Goal: Information Seeking & Learning: Learn about a topic

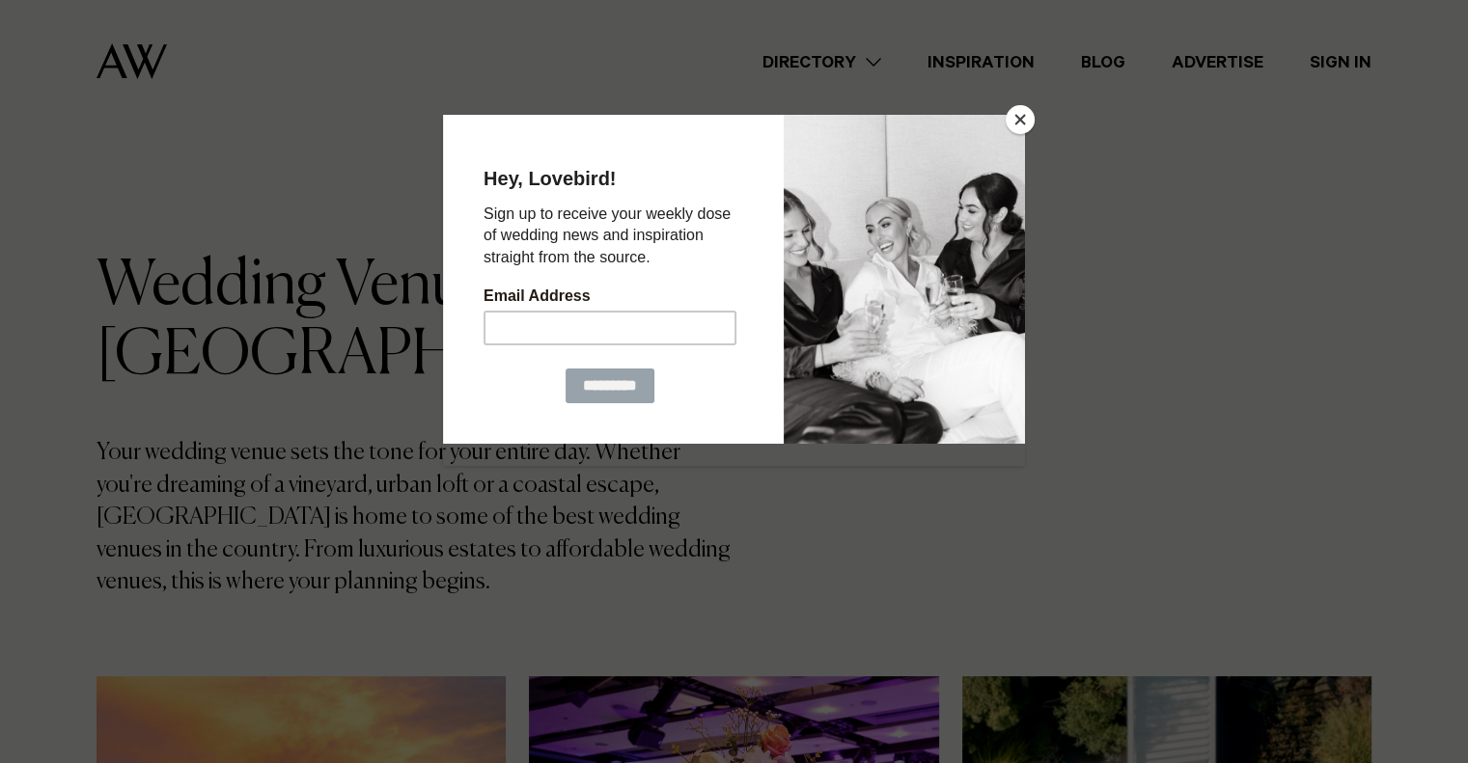
click at [1014, 112] on button "Close" at bounding box center [1019, 119] width 29 height 29
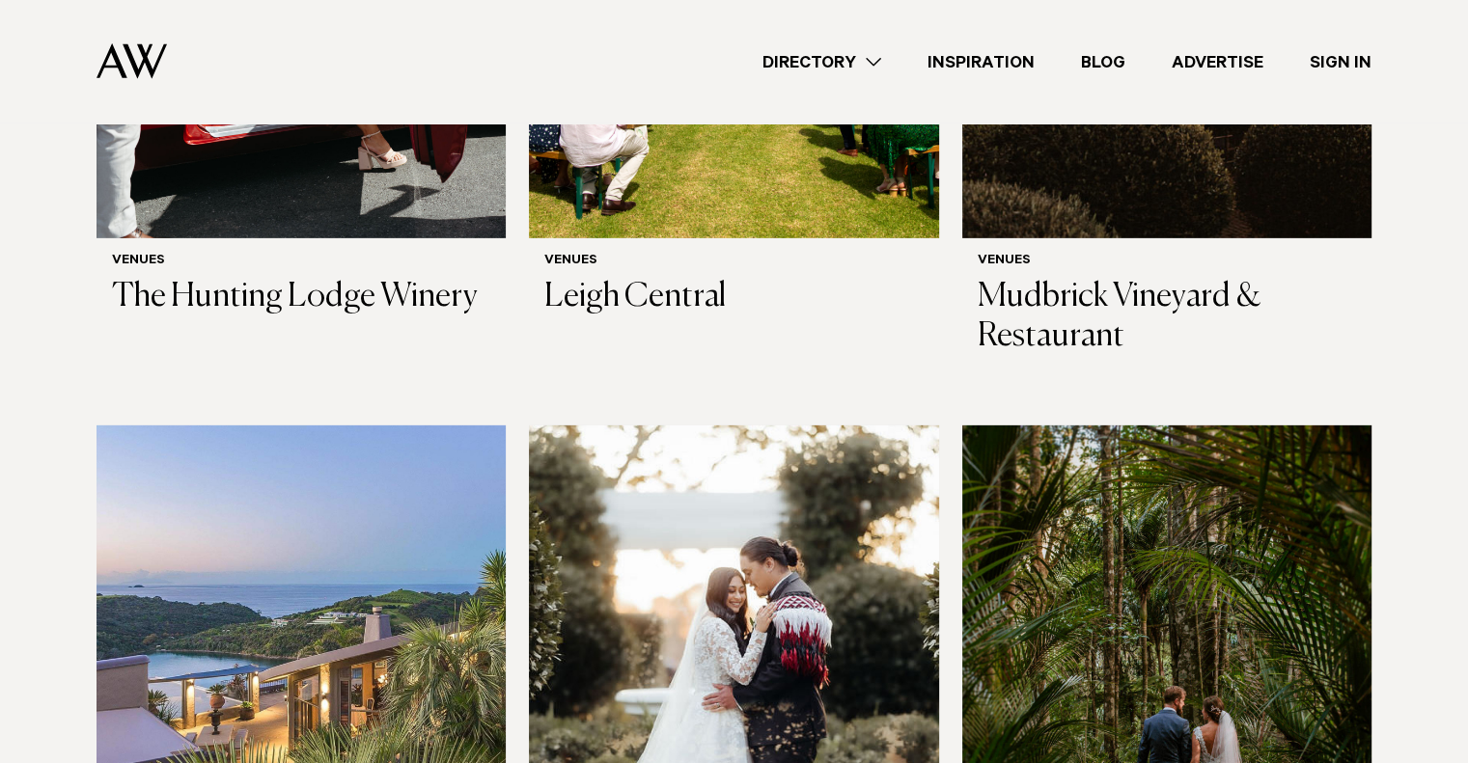
scroll to position [6108, 0]
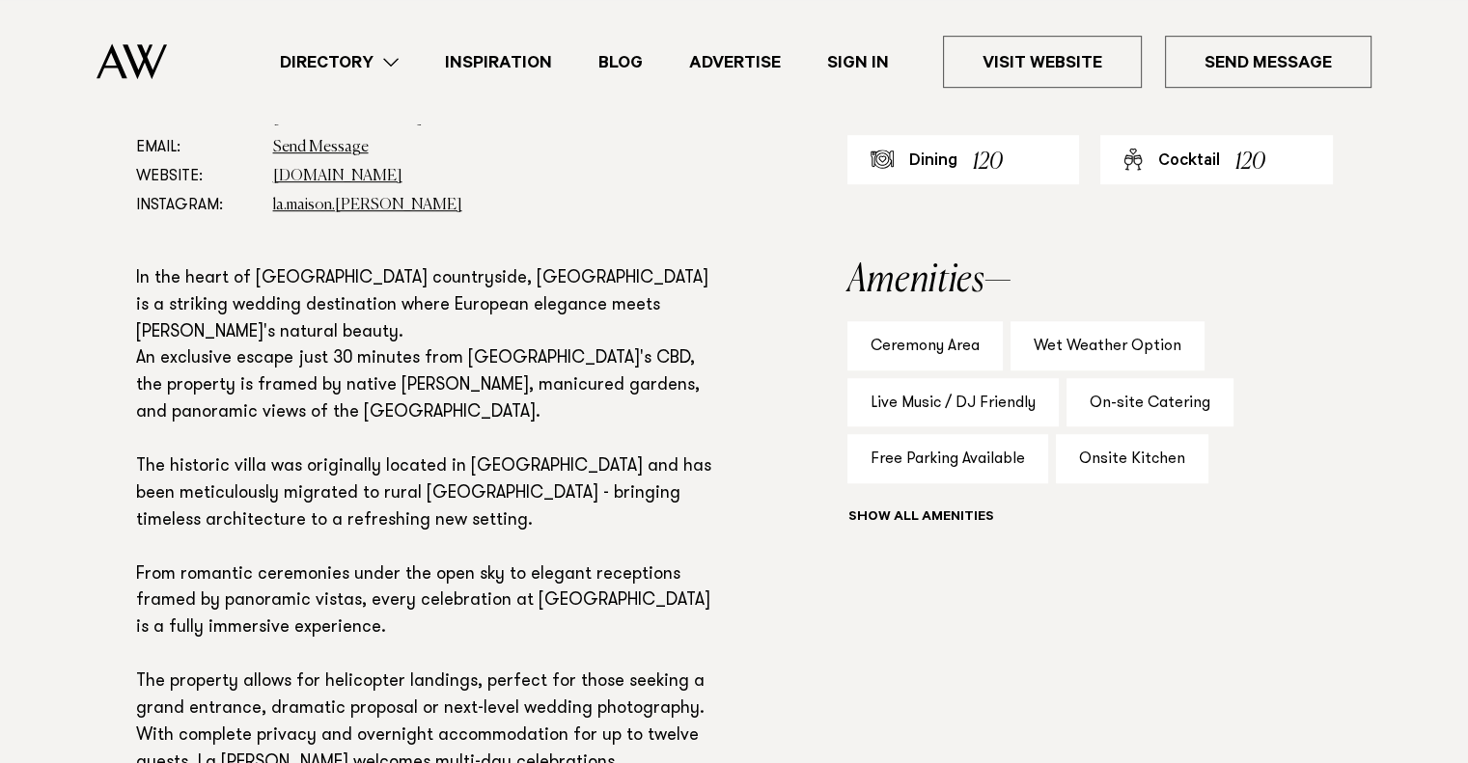
scroll to position [1139, 0]
click at [1084, 351] on div "Wet Weather Option" at bounding box center [1107, 344] width 194 height 49
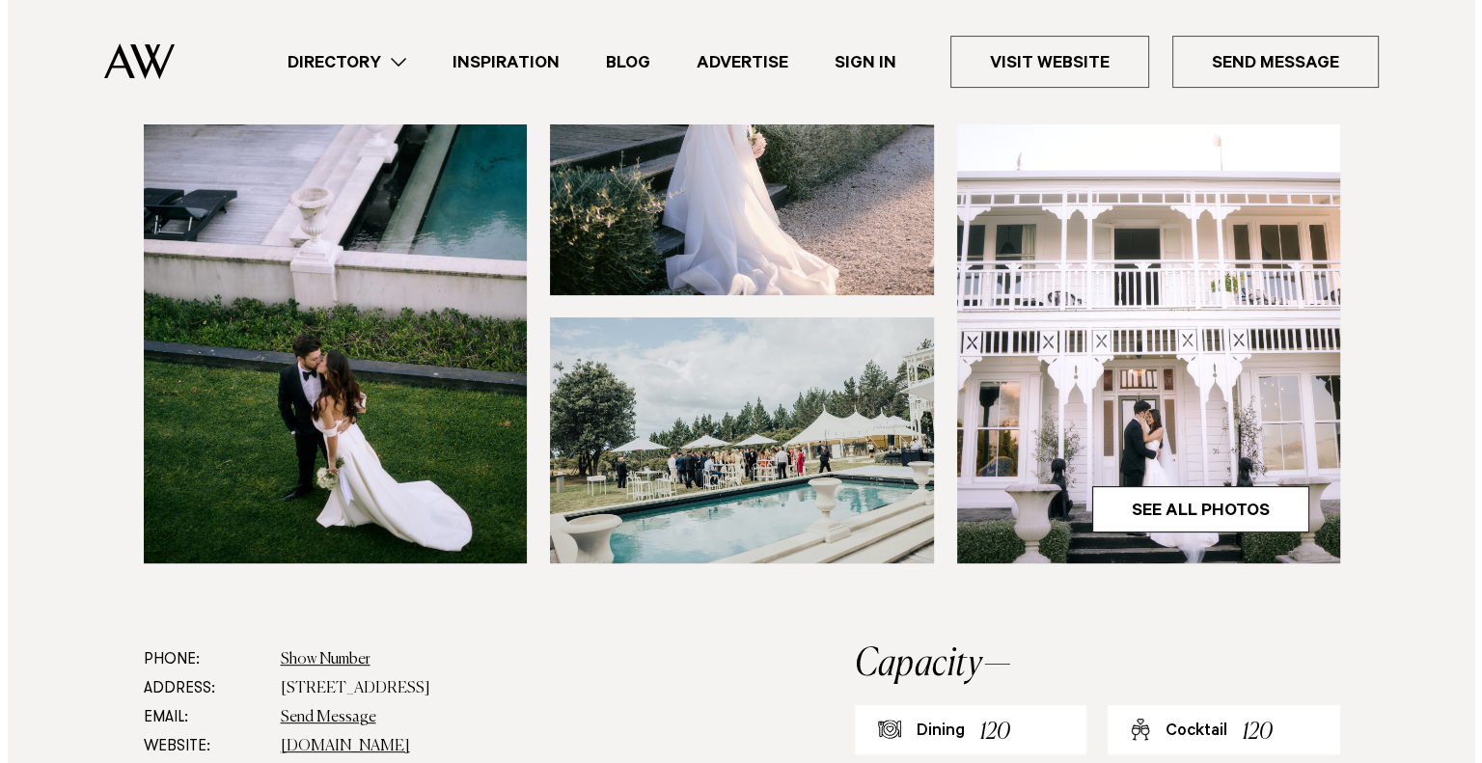
scroll to position [569, 0]
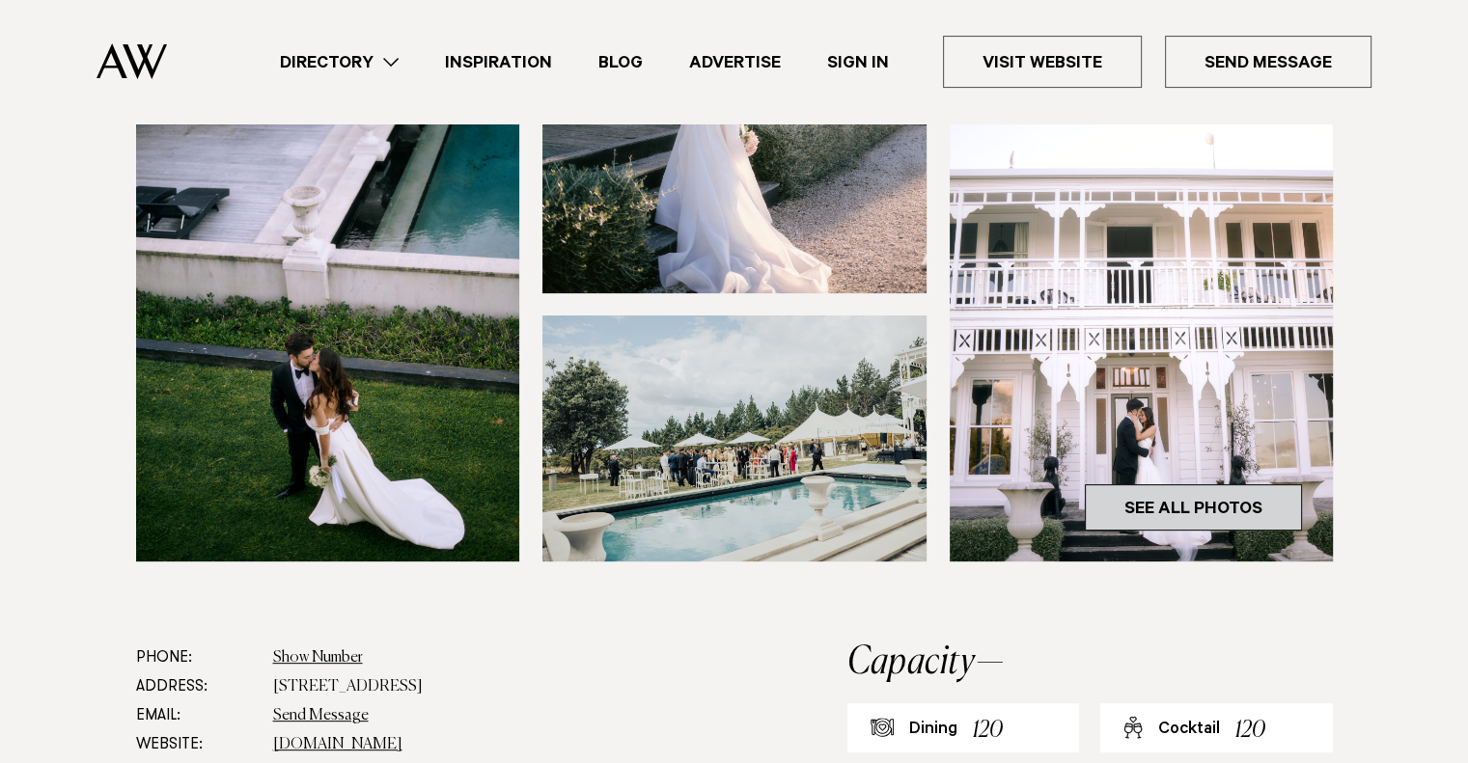
click at [1135, 499] on link "See All Photos" at bounding box center [1193, 507] width 217 height 46
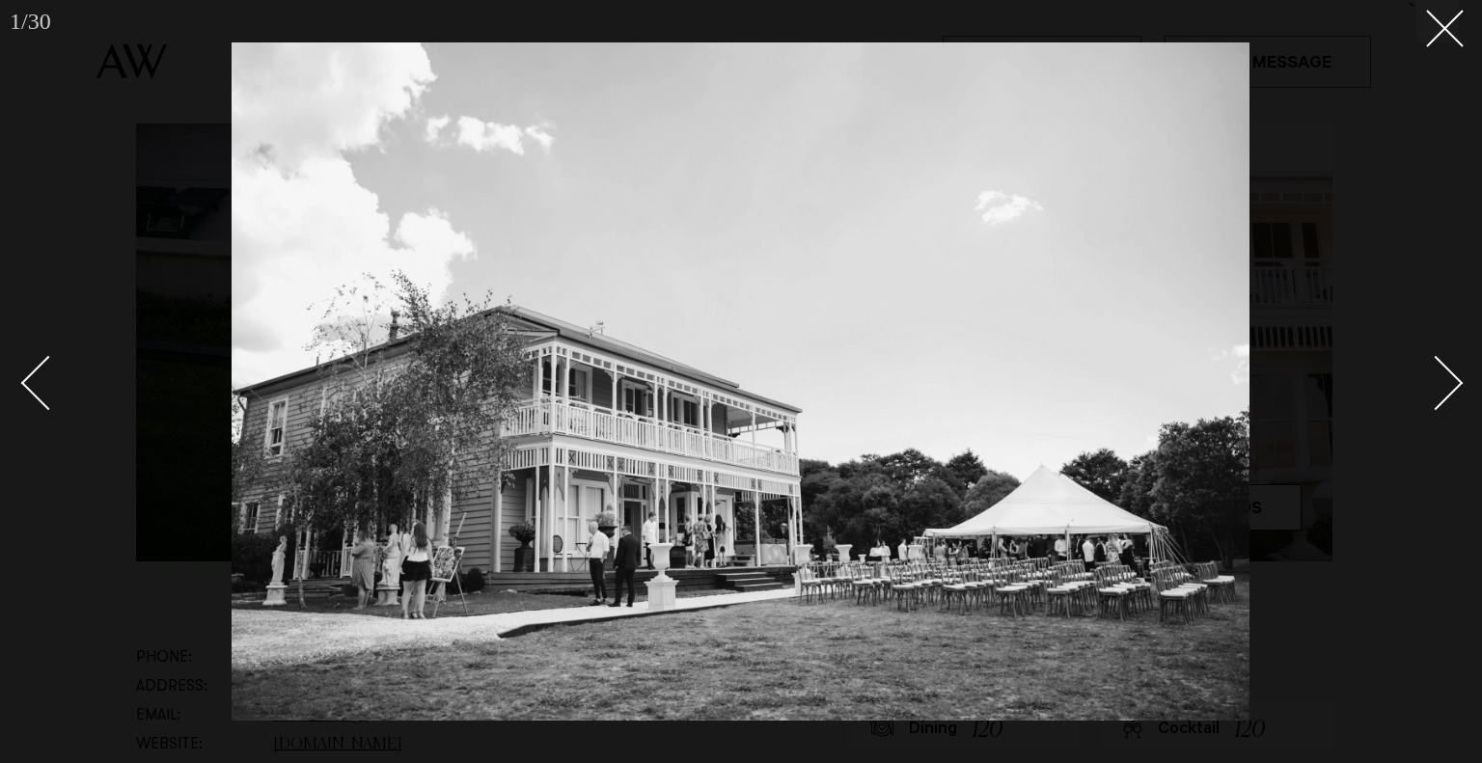
click at [1442, 400] on div "Next slide" at bounding box center [1436, 382] width 55 height 55
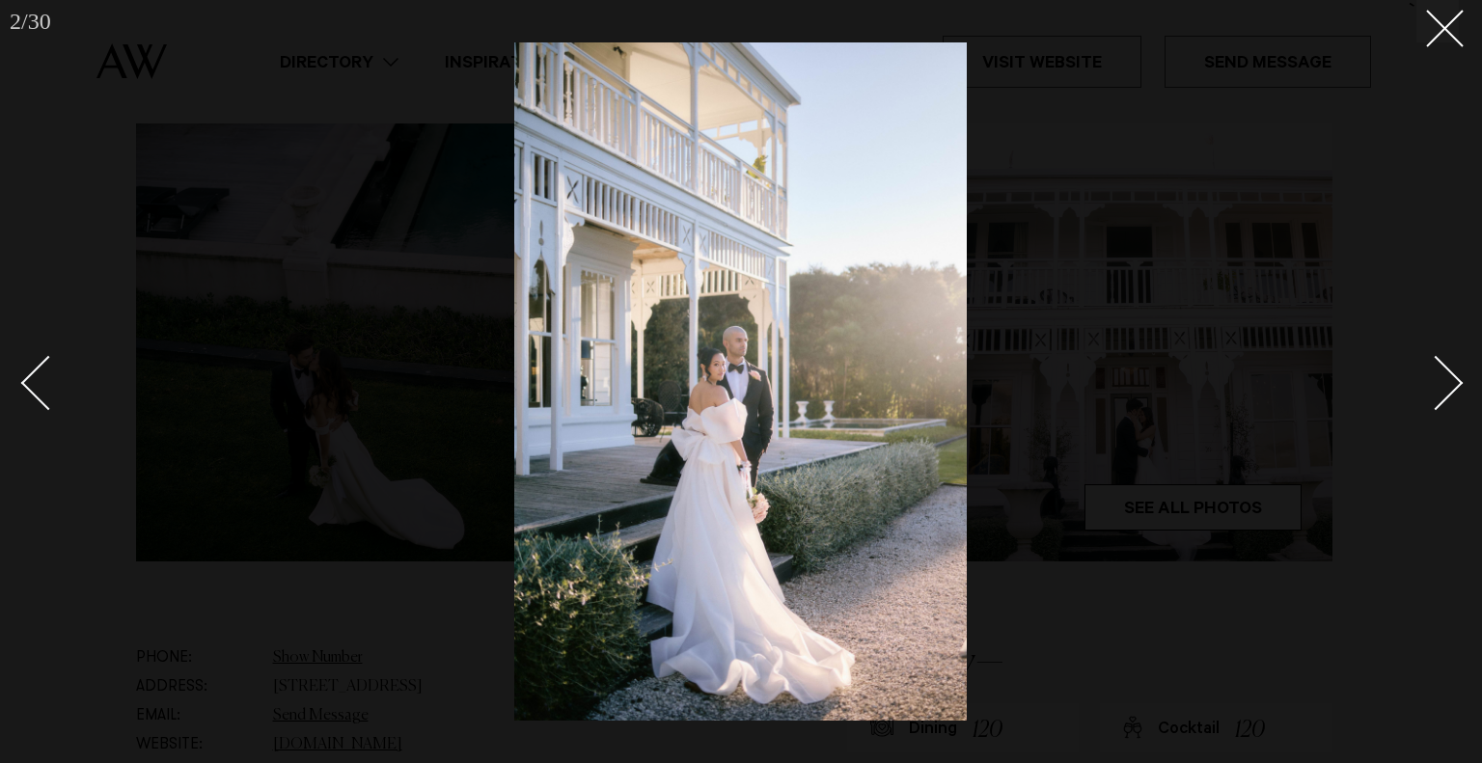
click at [1442, 400] on div "Next slide" at bounding box center [1436, 382] width 55 height 55
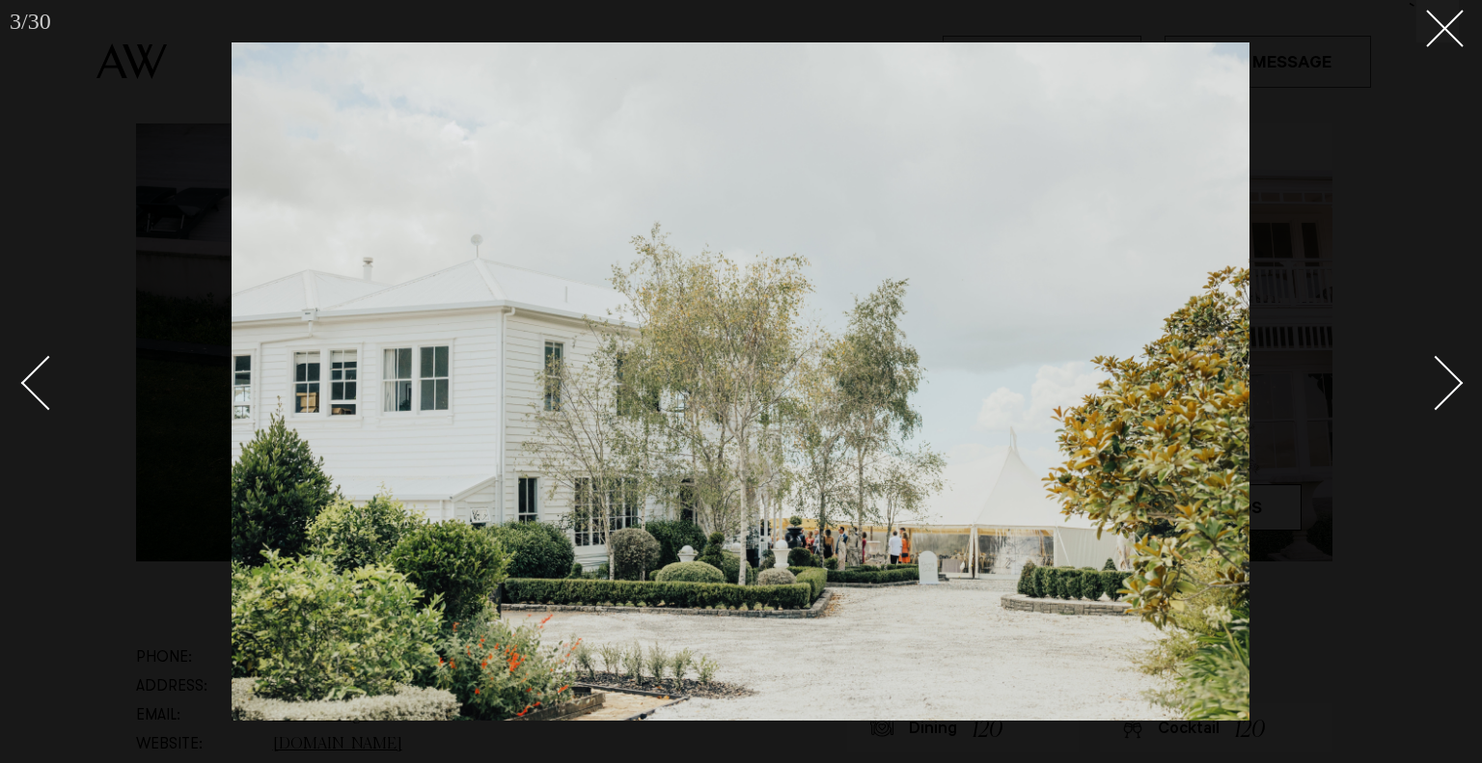
click at [1442, 400] on div "Next slide" at bounding box center [1436, 382] width 55 height 55
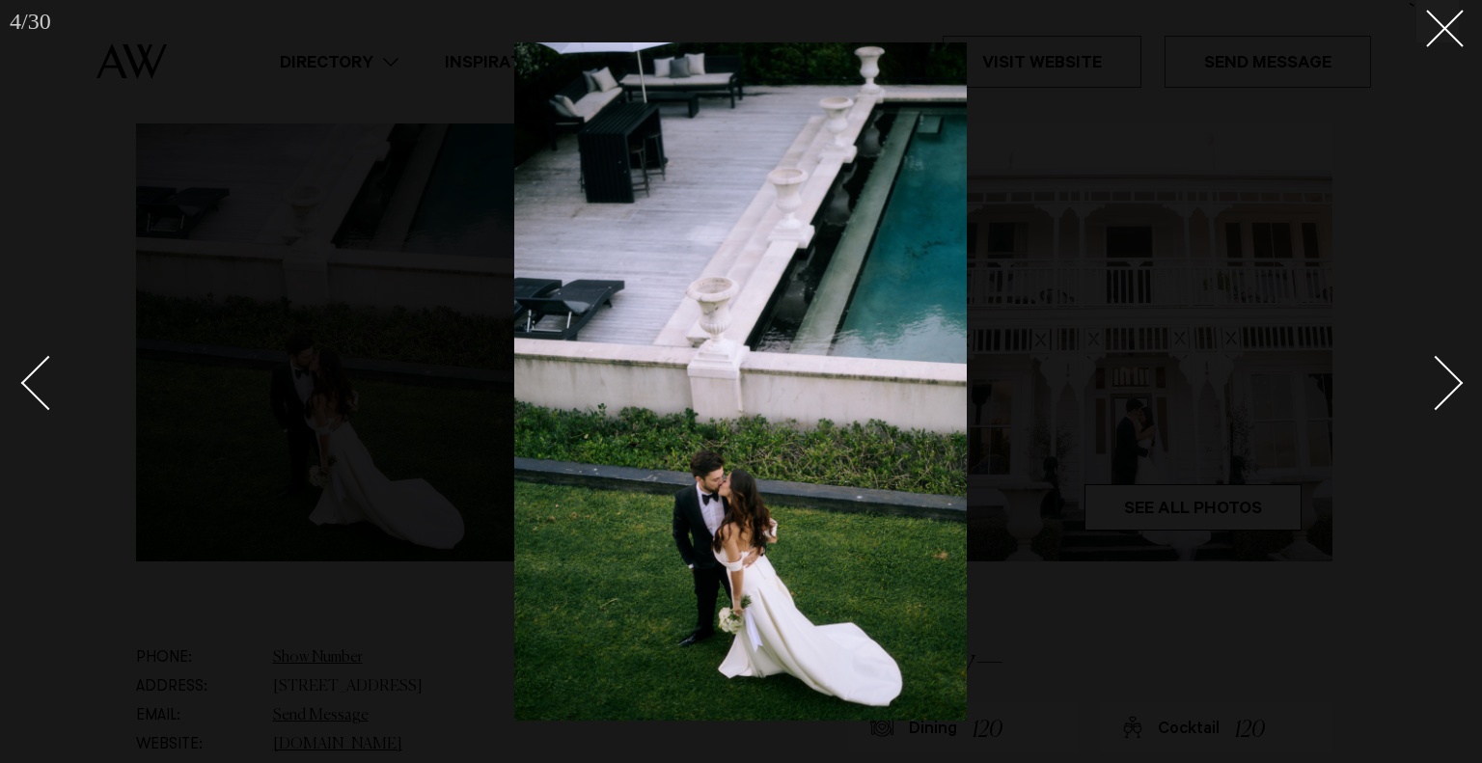
click at [1442, 400] on div "Next slide" at bounding box center [1436, 382] width 55 height 55
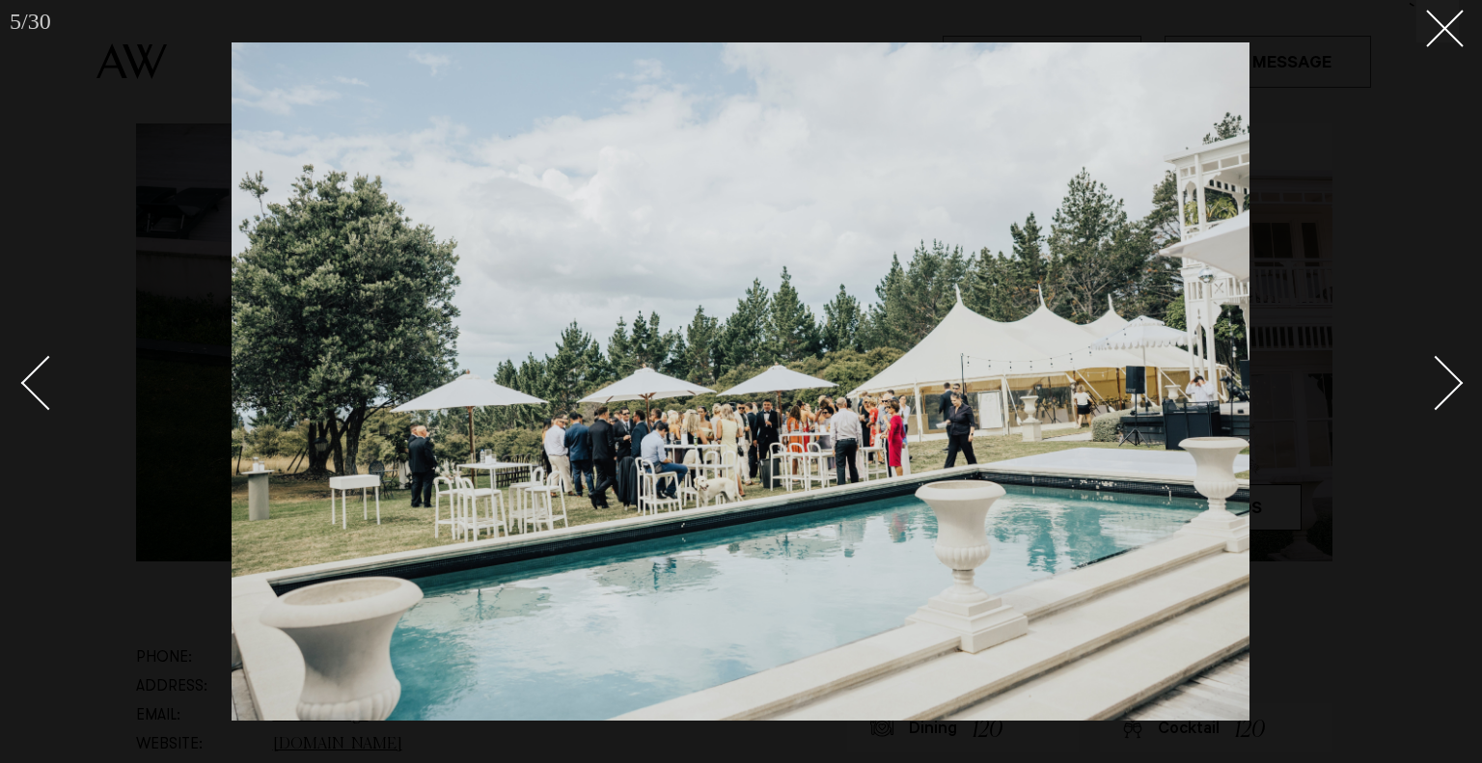
click at [1442, 400] on div "Next slide" at bounding box center [1436, 382] width 55 height 55
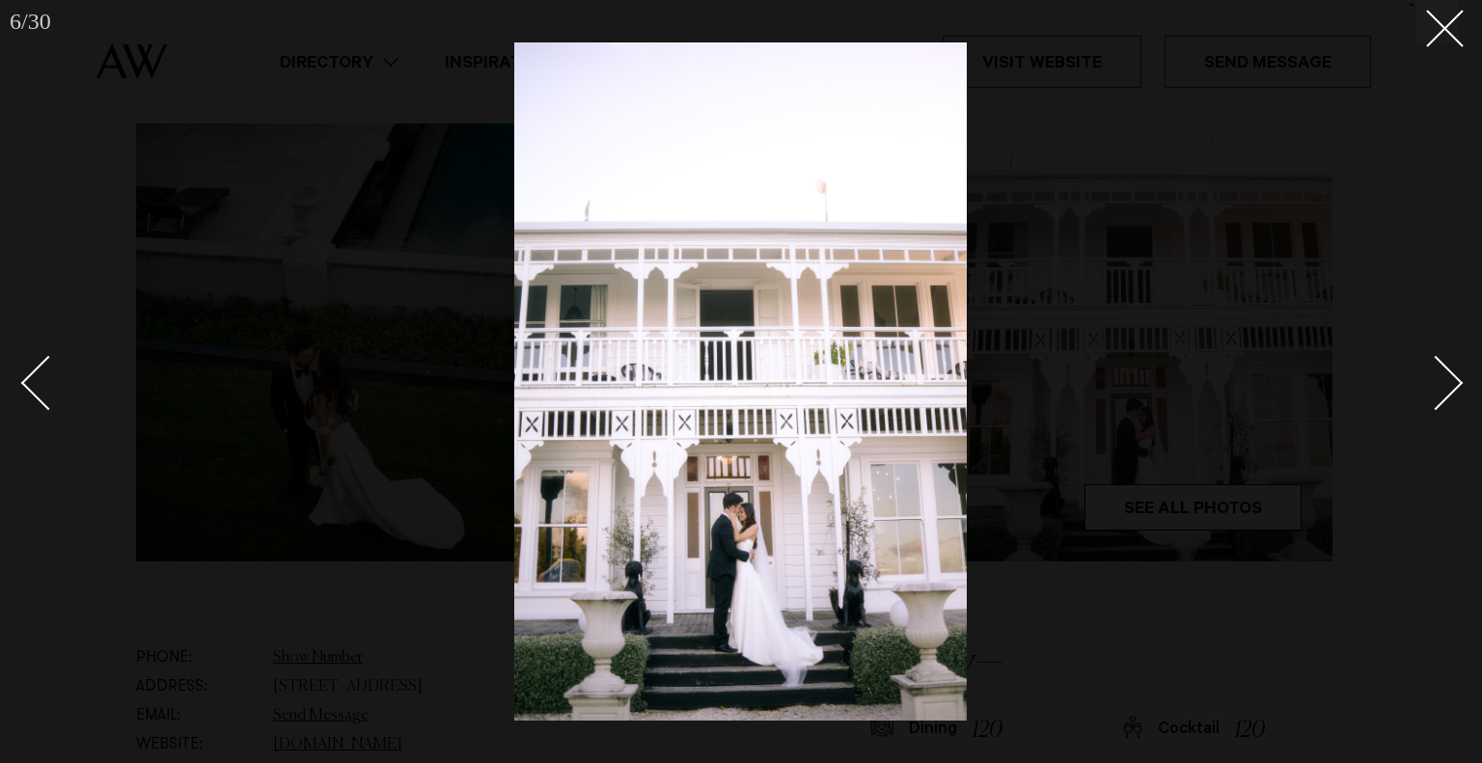
click at [1442, 400] on div "Next slide" at bounding box center [1436, 382] width 55 height 55
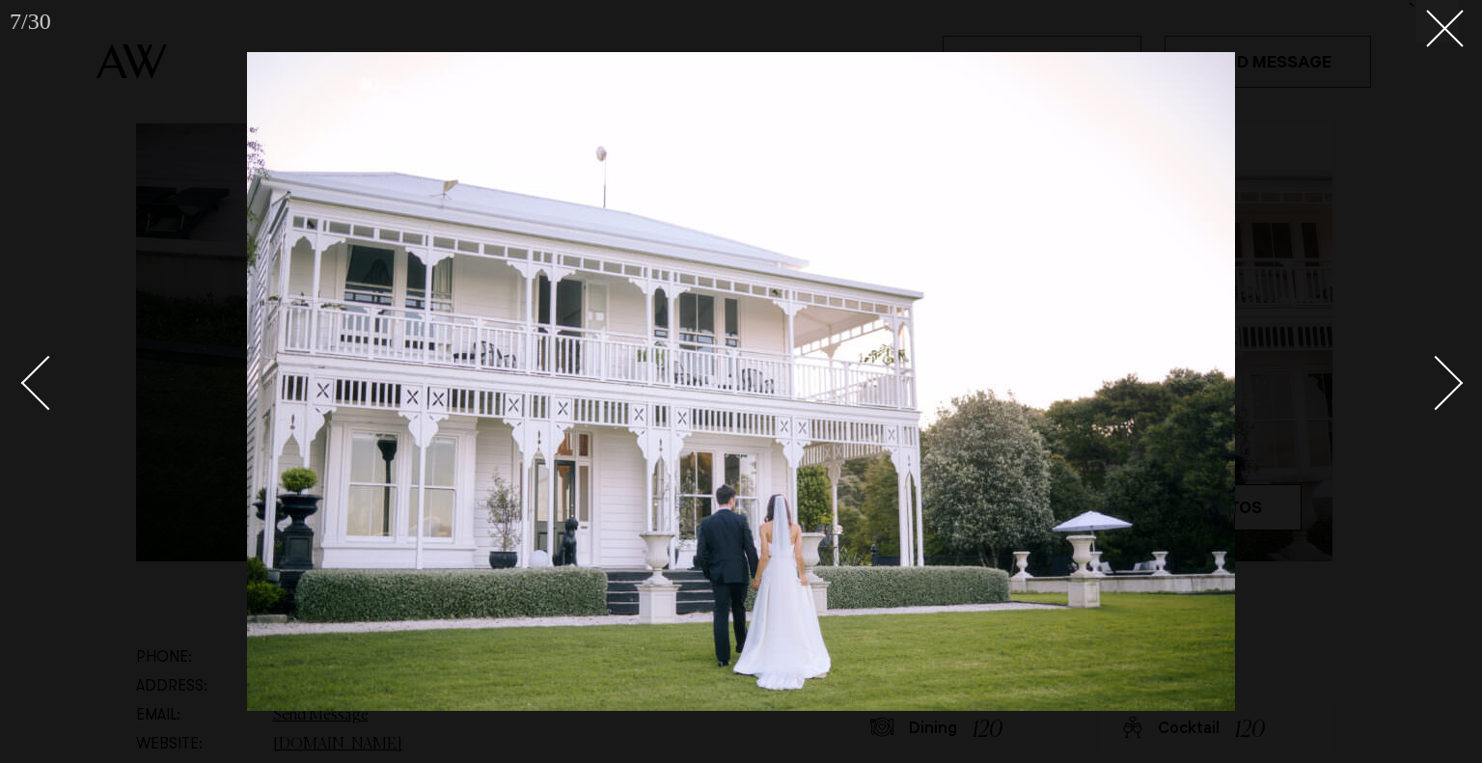
click at [1442, 400] on div "Next slide" at bounding box center [1436, 382] width 55 height 55
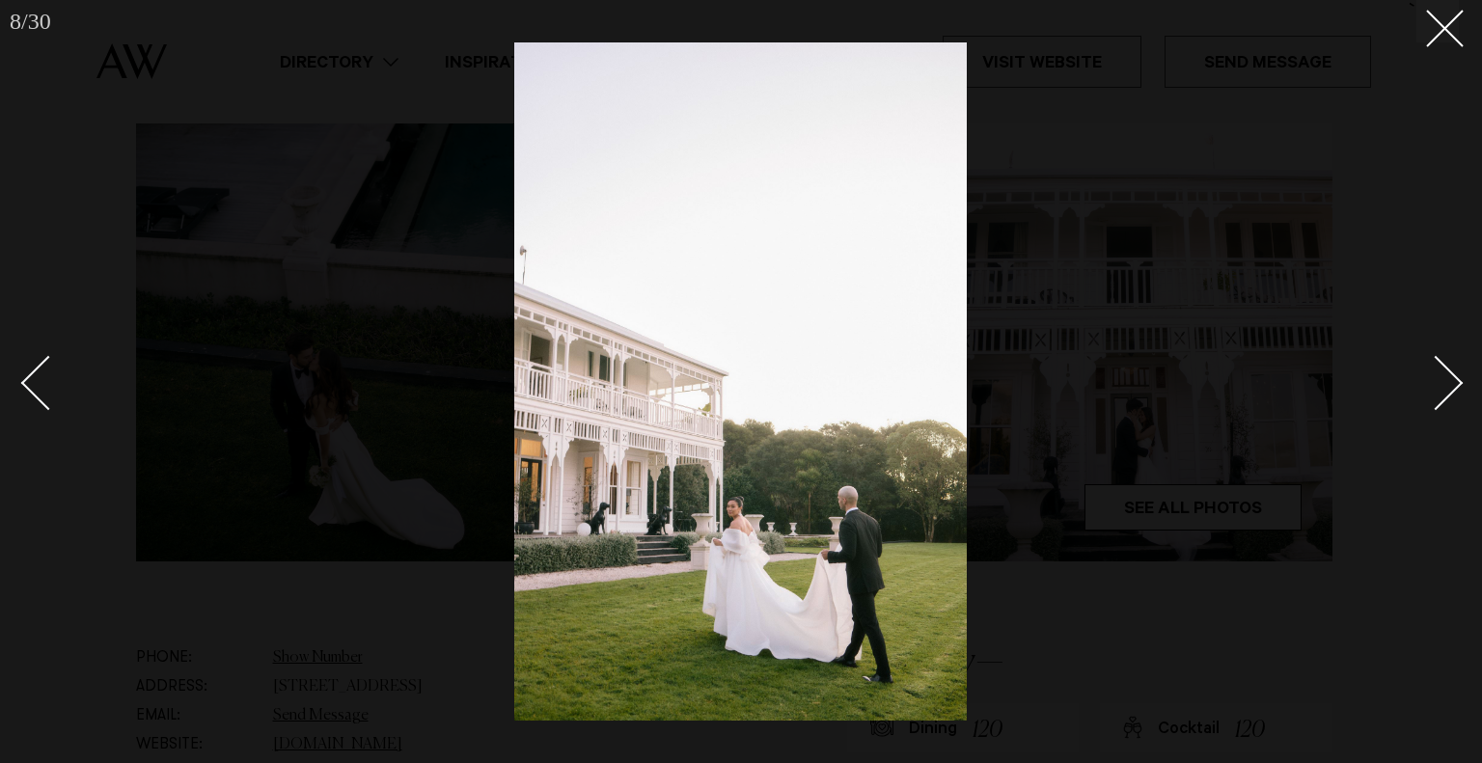
click at [1442, 400] on div "Next slide" at bounding box center [1436, 382] width 55 height 55
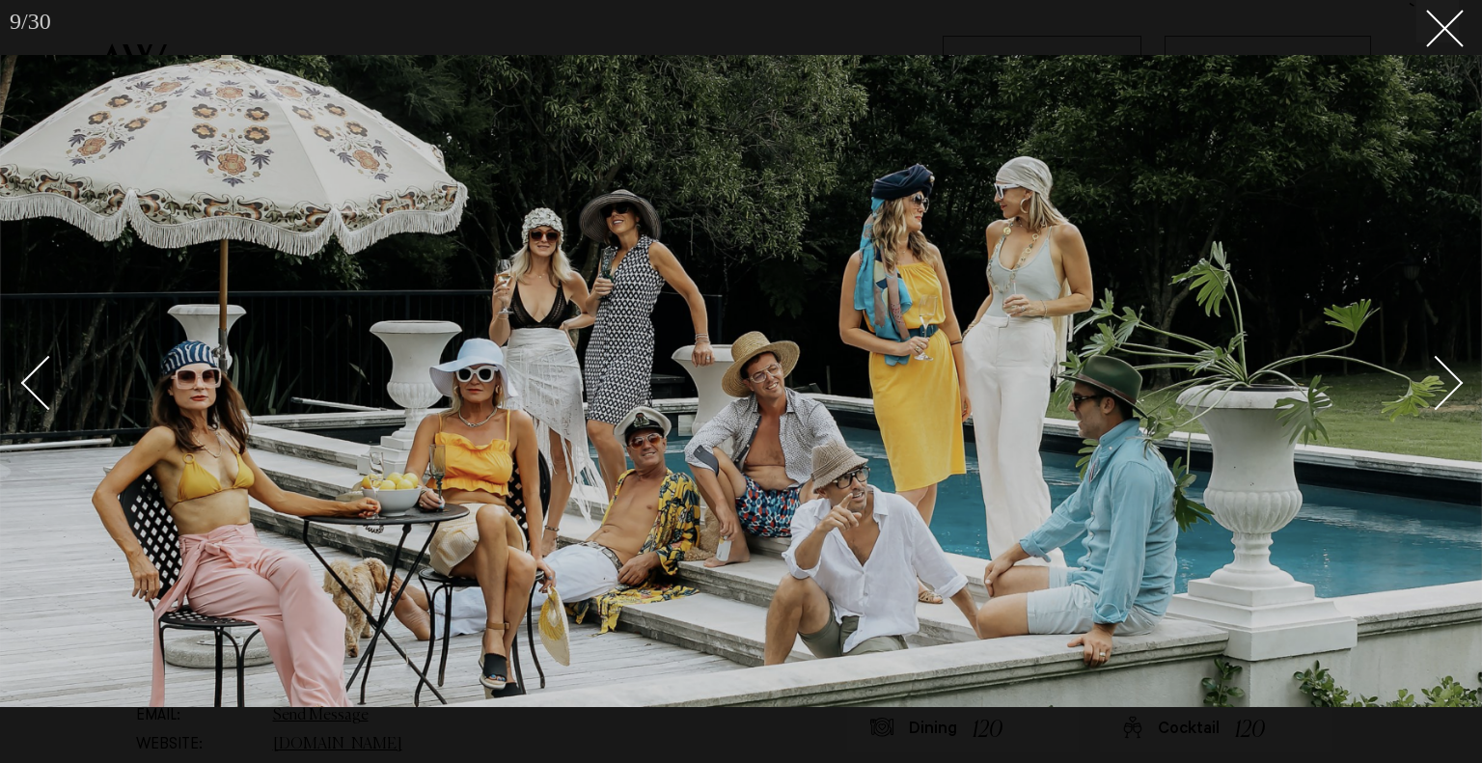
click at [1442, 400] on div "Next slide" at bounding box center [1436, 382] width 55 height 55
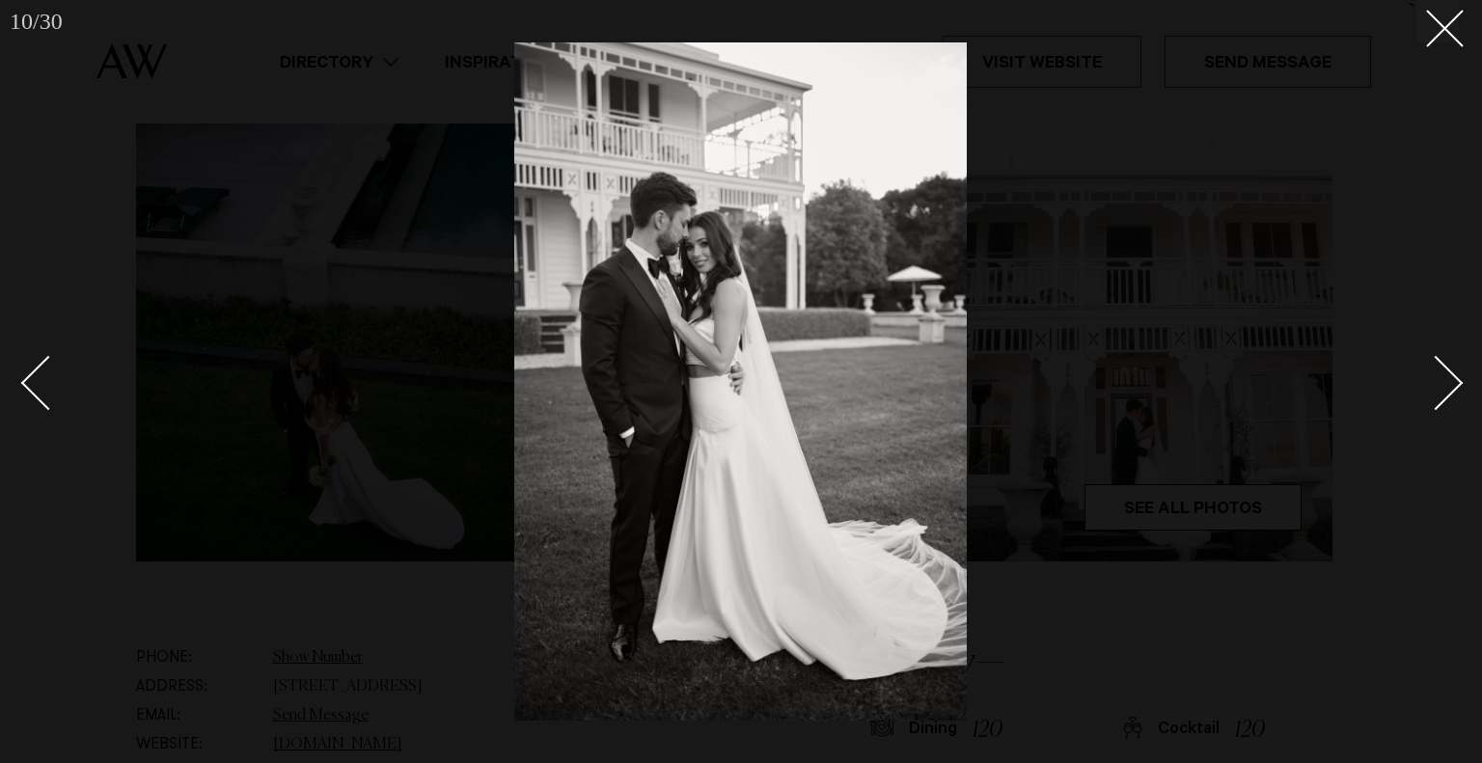
click at [1442, 400] on div "Next slide" at bounding box center [1436, 382] width 55 height 55
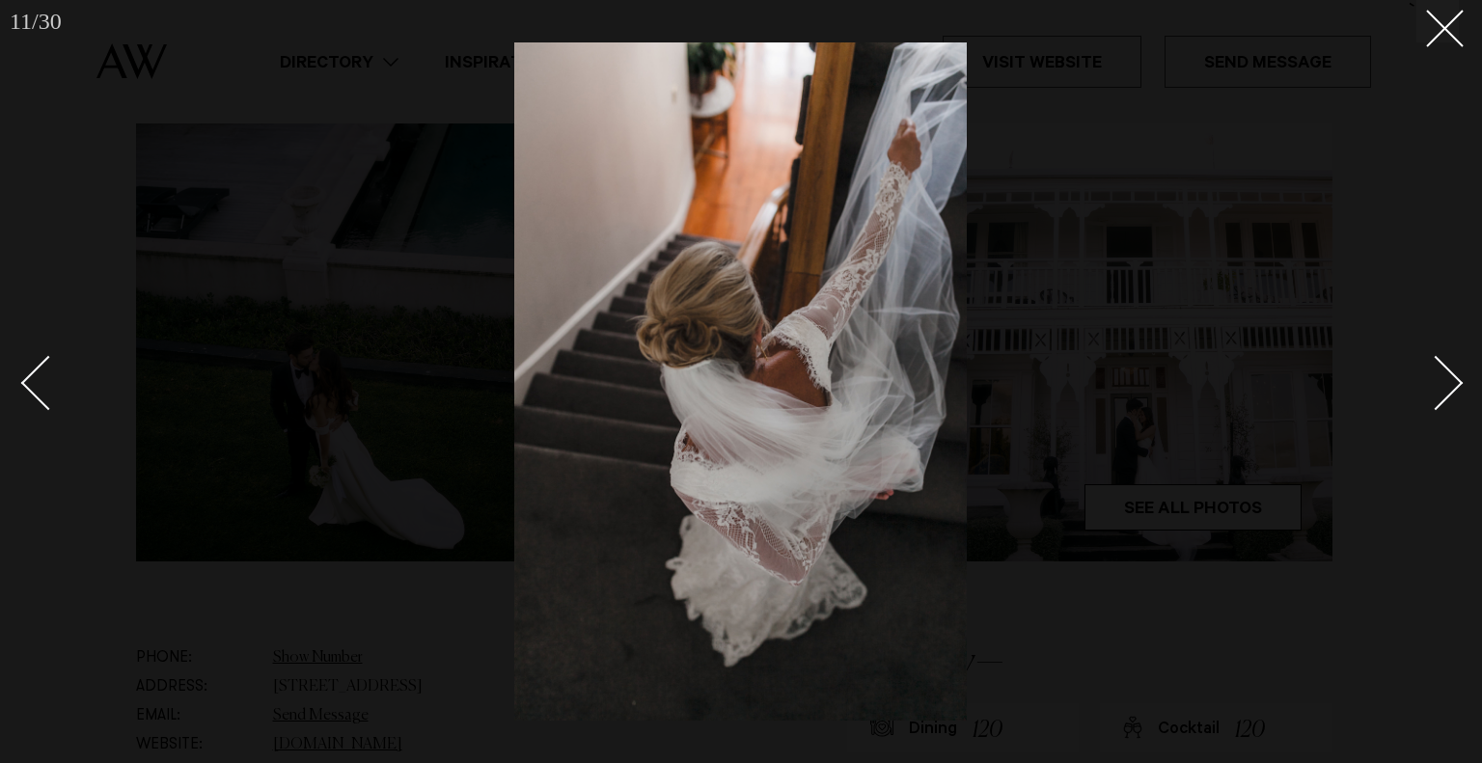
click at [1442, 400] on div "Next slide" at bounding box center [1436, 382] width 55 height 55
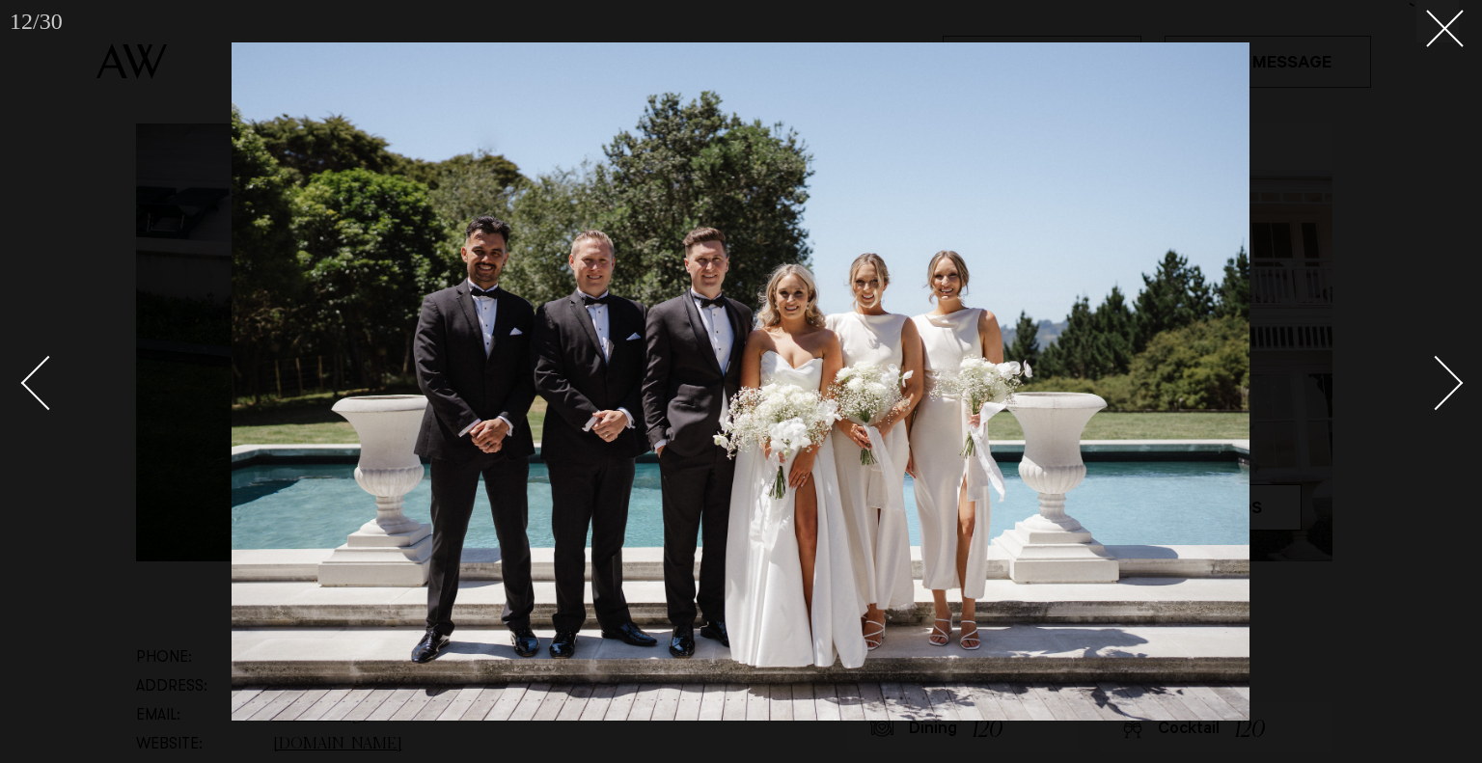
click at [1442, 400] on div "Next slide" at bounding box center [1436, 382] width 55 height 55
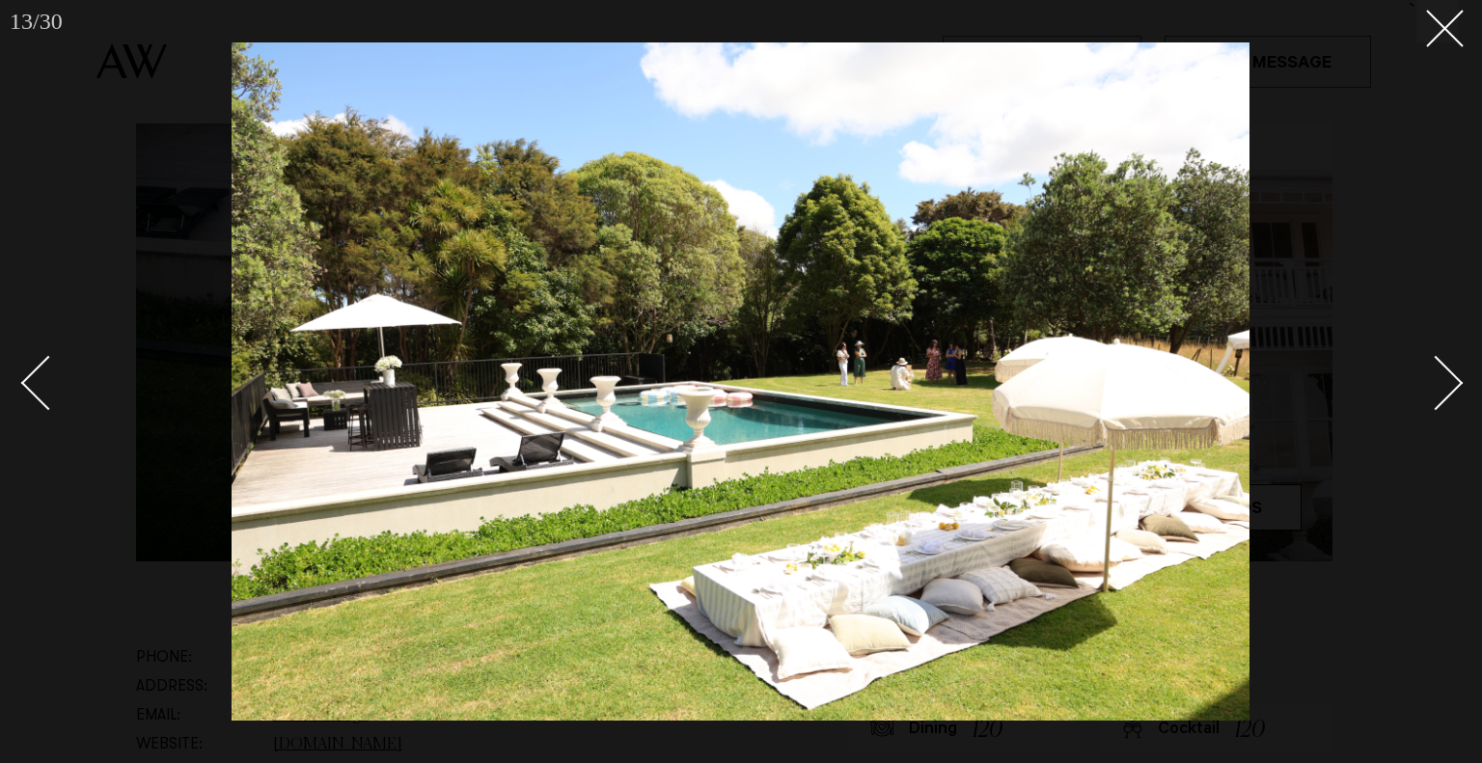
click at [1442, 400] on div "Next slide" at bounding box center [1436, 382] width 55 height 55
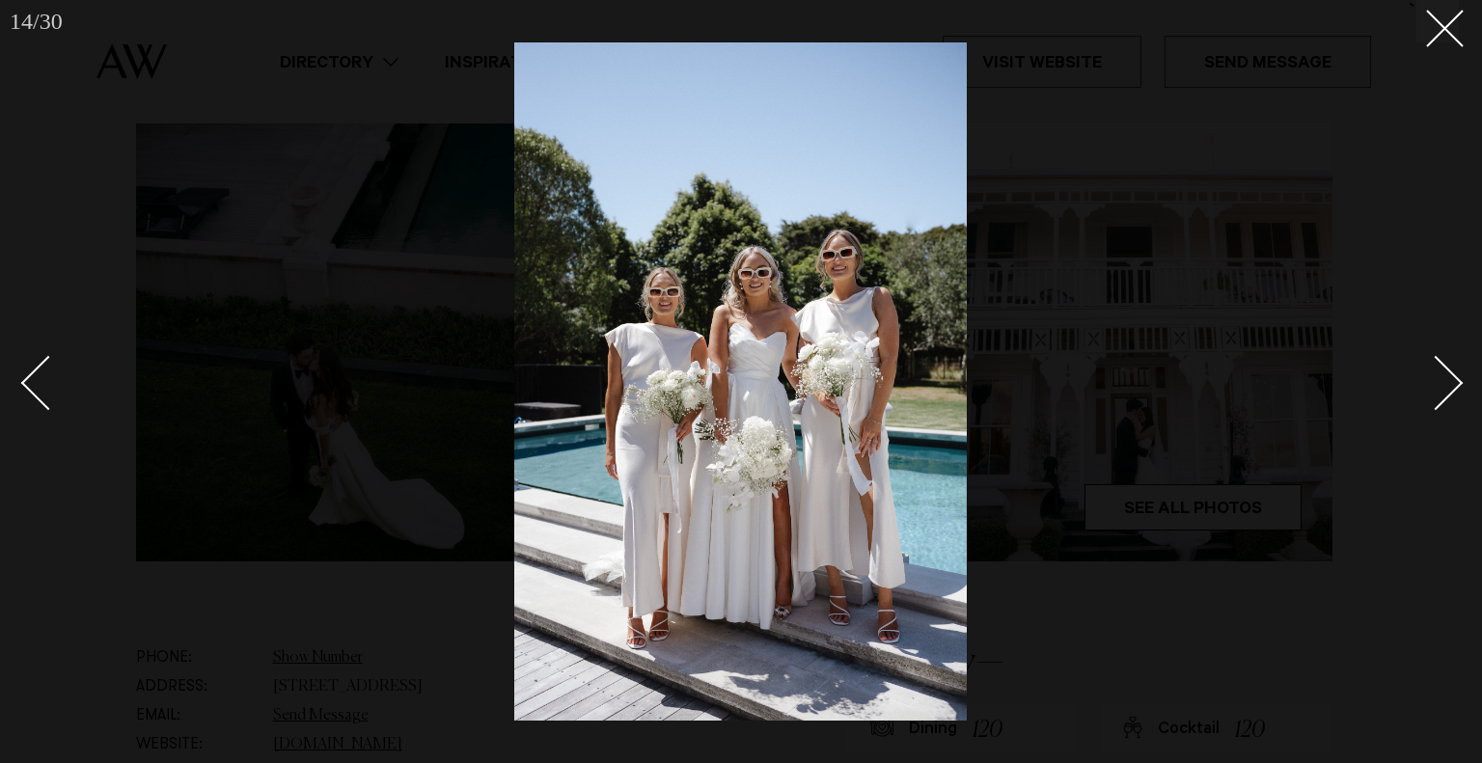
click at [1442, 400] on div "Next slide" at bounding box center [1436, 382] width 55 height 55
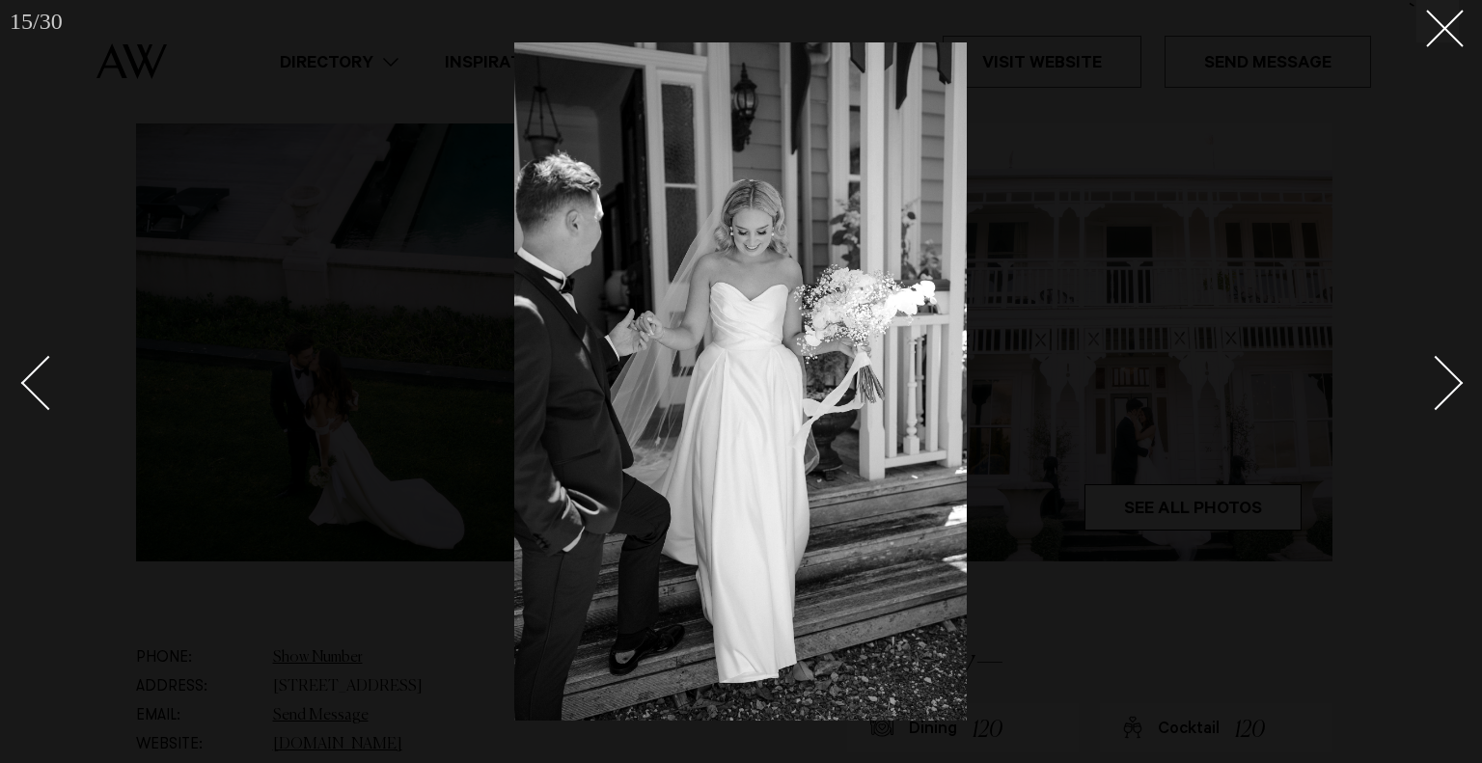
click at [1442, 400] on div "Next slide" at bounding box center [1436, 382] width 55 height 55
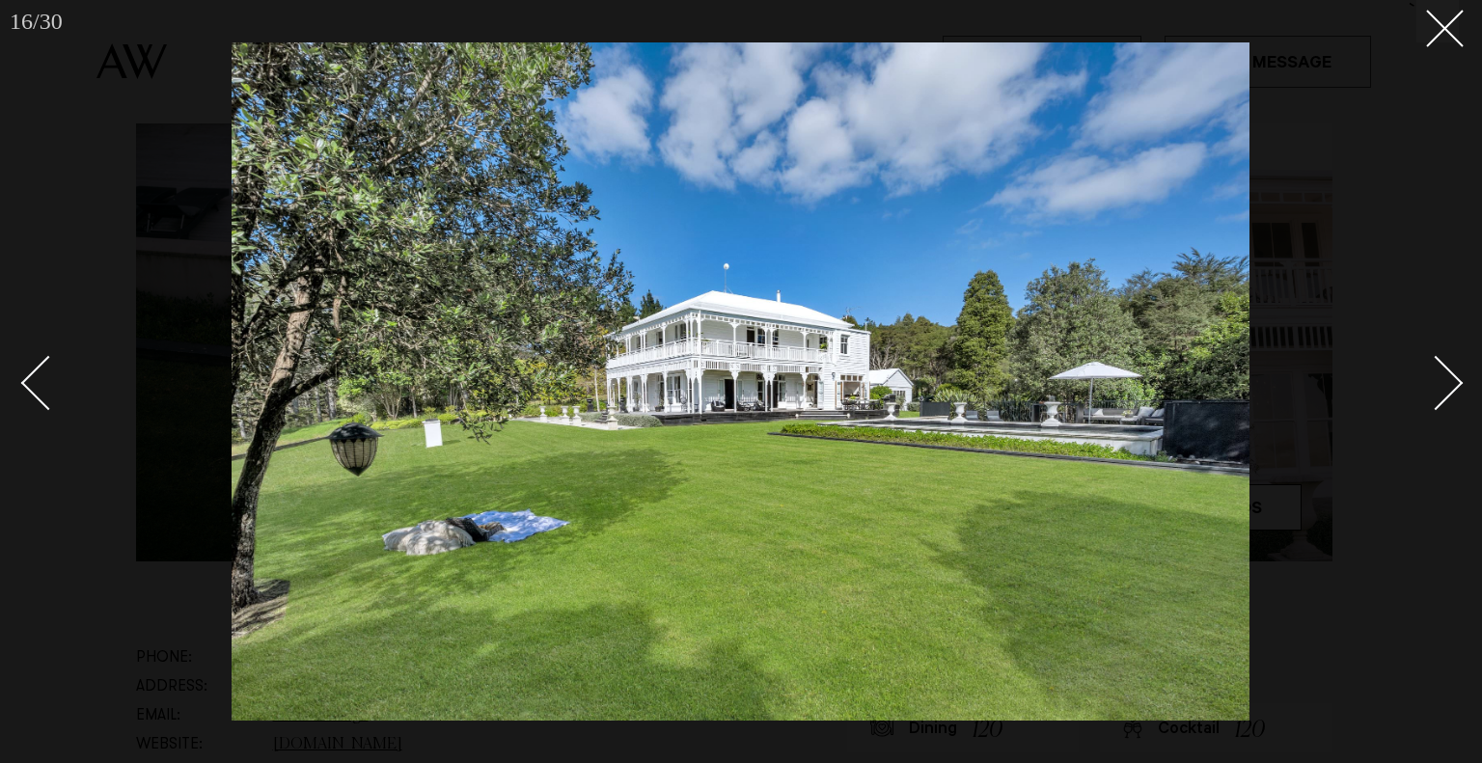
click at [1442, 400] on div "Next slide" at bounding box center [1436, 382] width 55 height 55
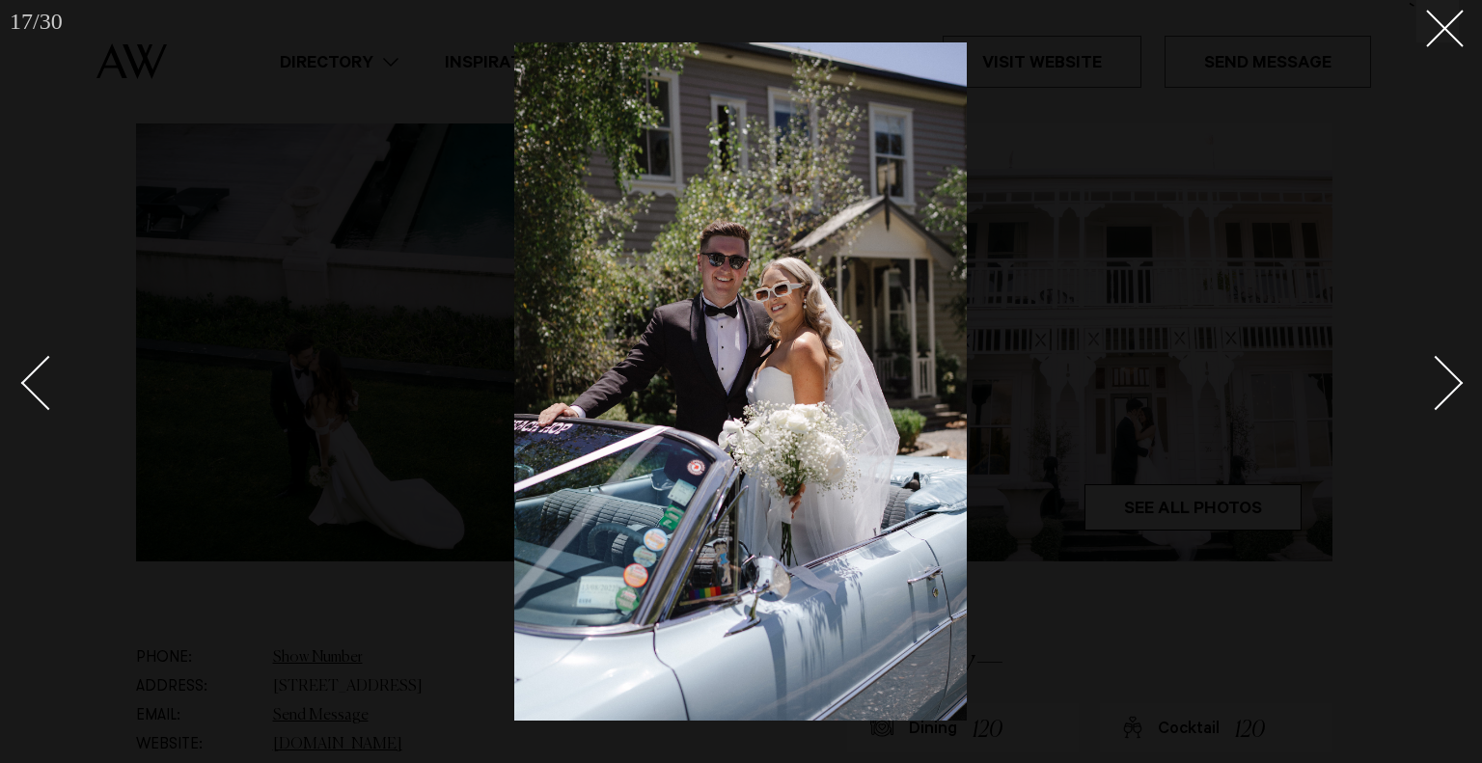
click at [1442, 400] on div "Next slide" at bounding box center [1436, 382] width 55 height 55
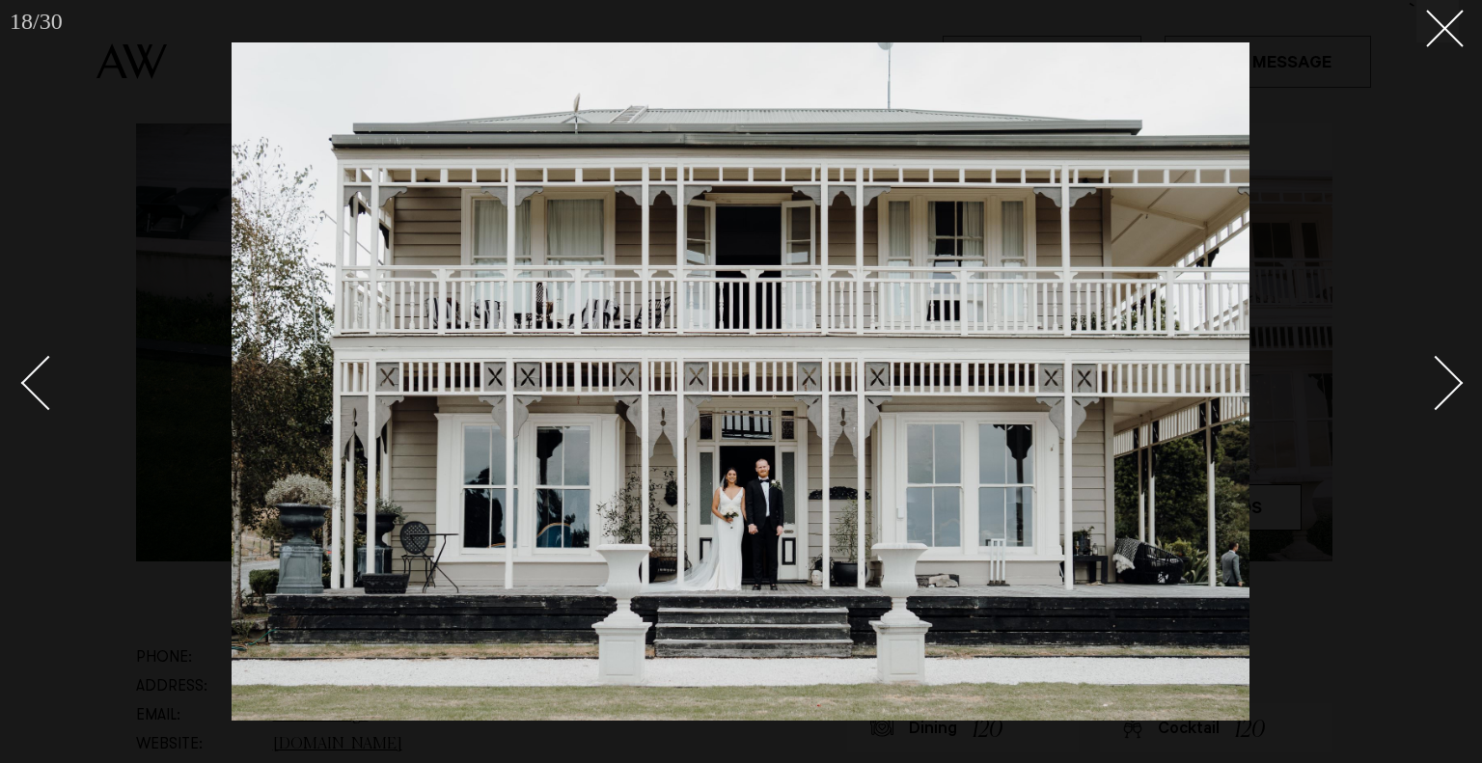
click at [1442, 400] on div "Next slide" at bounding box center [1436, 382] width 55 height 55
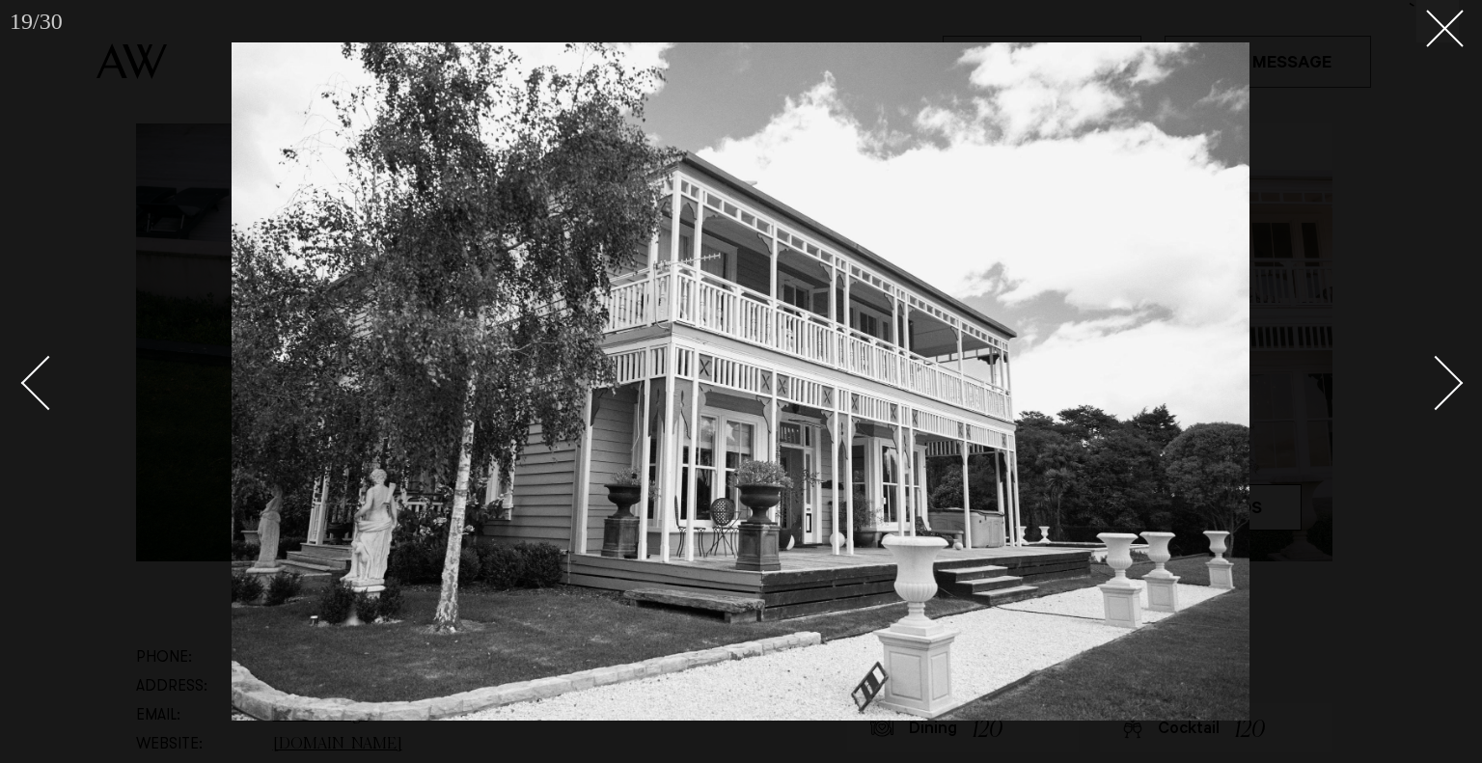
click at [1442, 400] on div "Next slide" at bounding box center [1436, 382] width 55 height 55
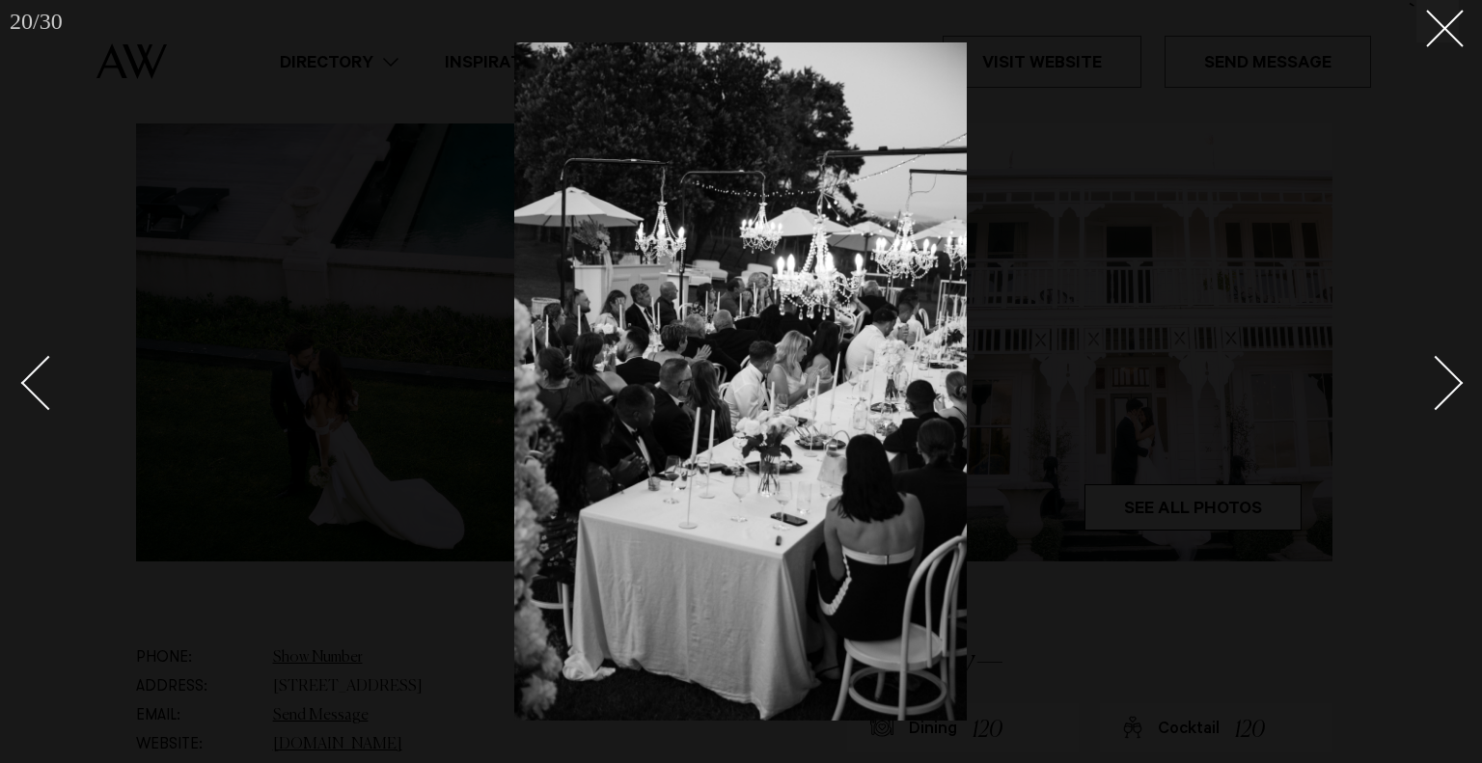
click at [1442, 400] on div "Next slide" at bounding box center [1436, 382] width 55 height 55
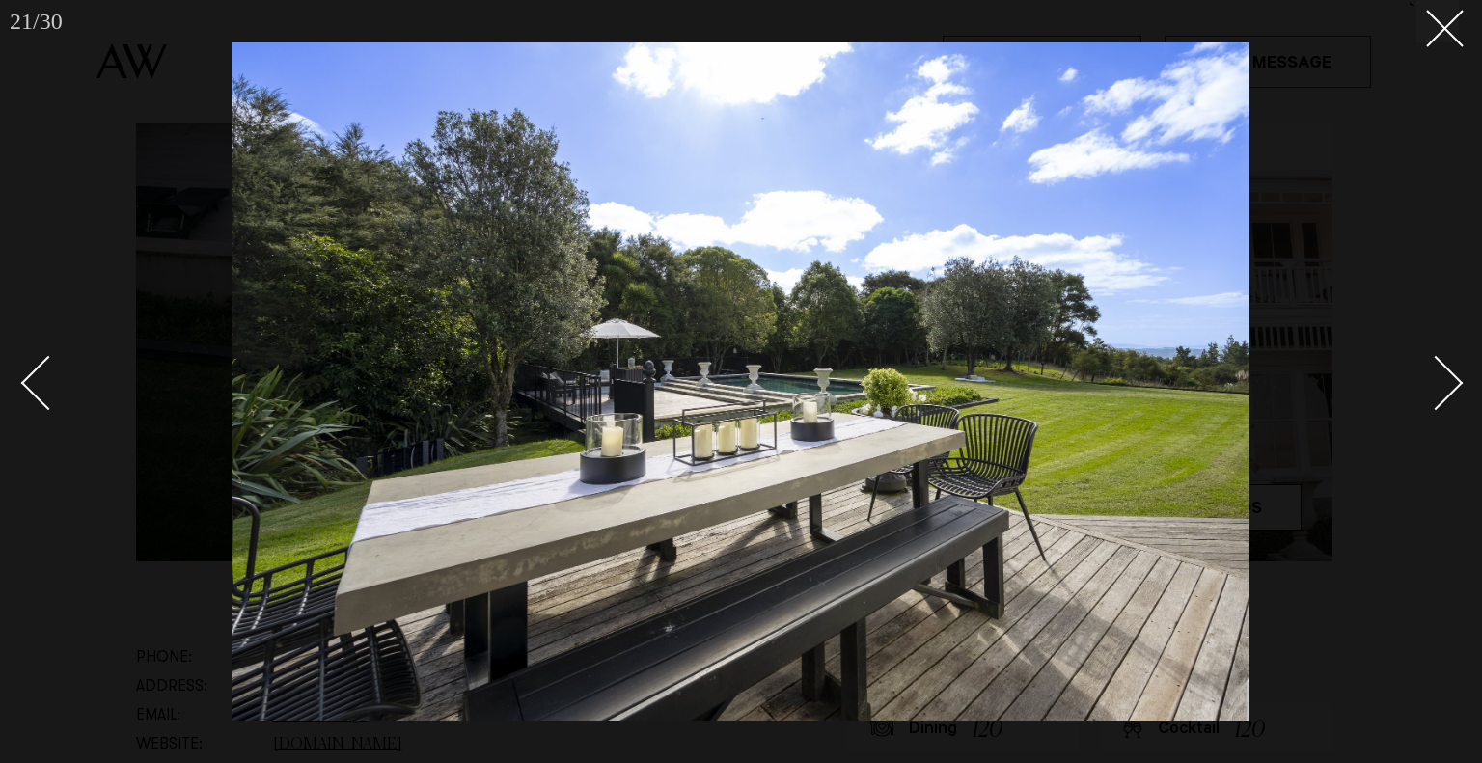
click at [1442, 400] on div "Next slide" at bounding box center [1436, 382] width 55 height 55
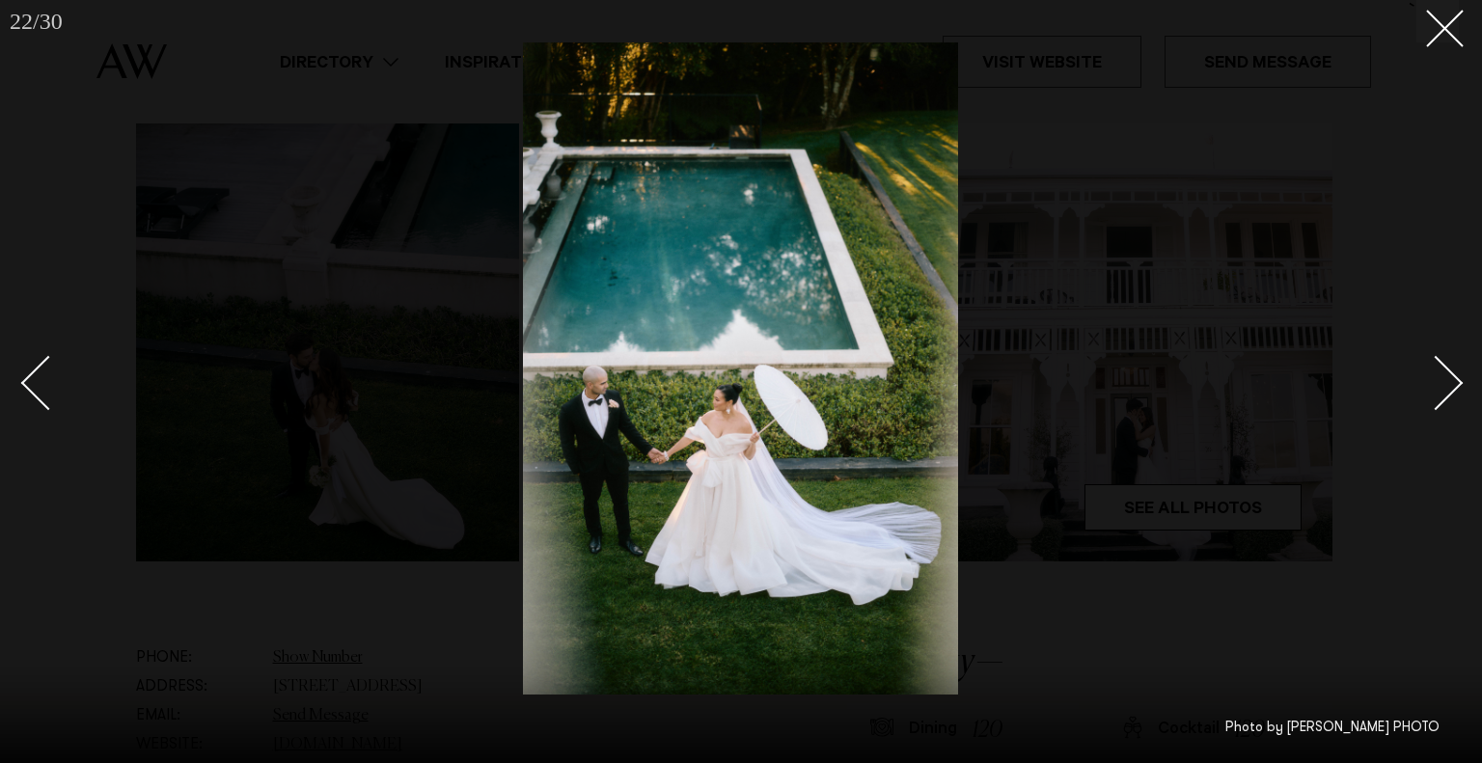
click at [1442, 400] on div "Next slide" at bounding box center [1436, 382] width 55 height 55
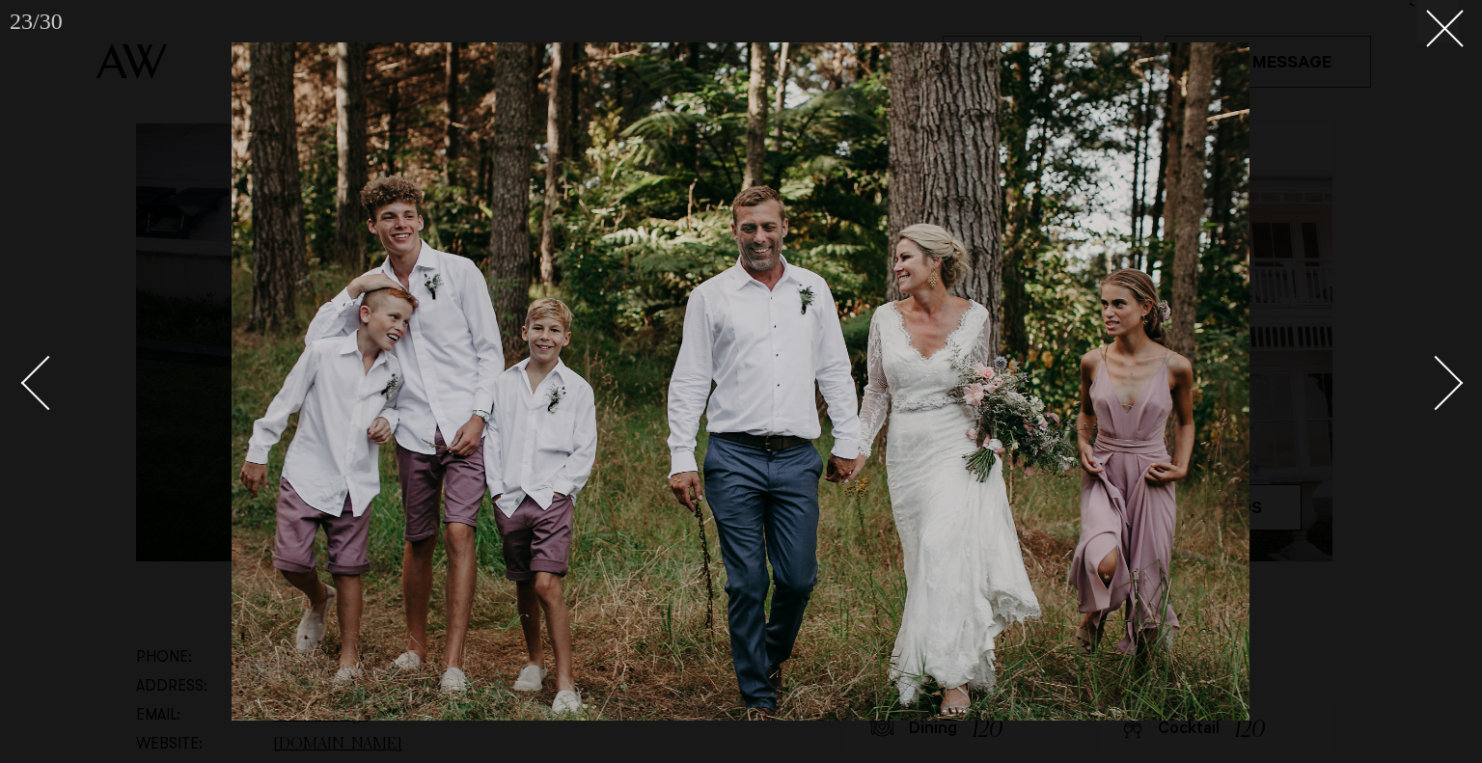
click at [1442, 400] on div "Next slide" at bounding box center [1436, 382] width 55 height 55
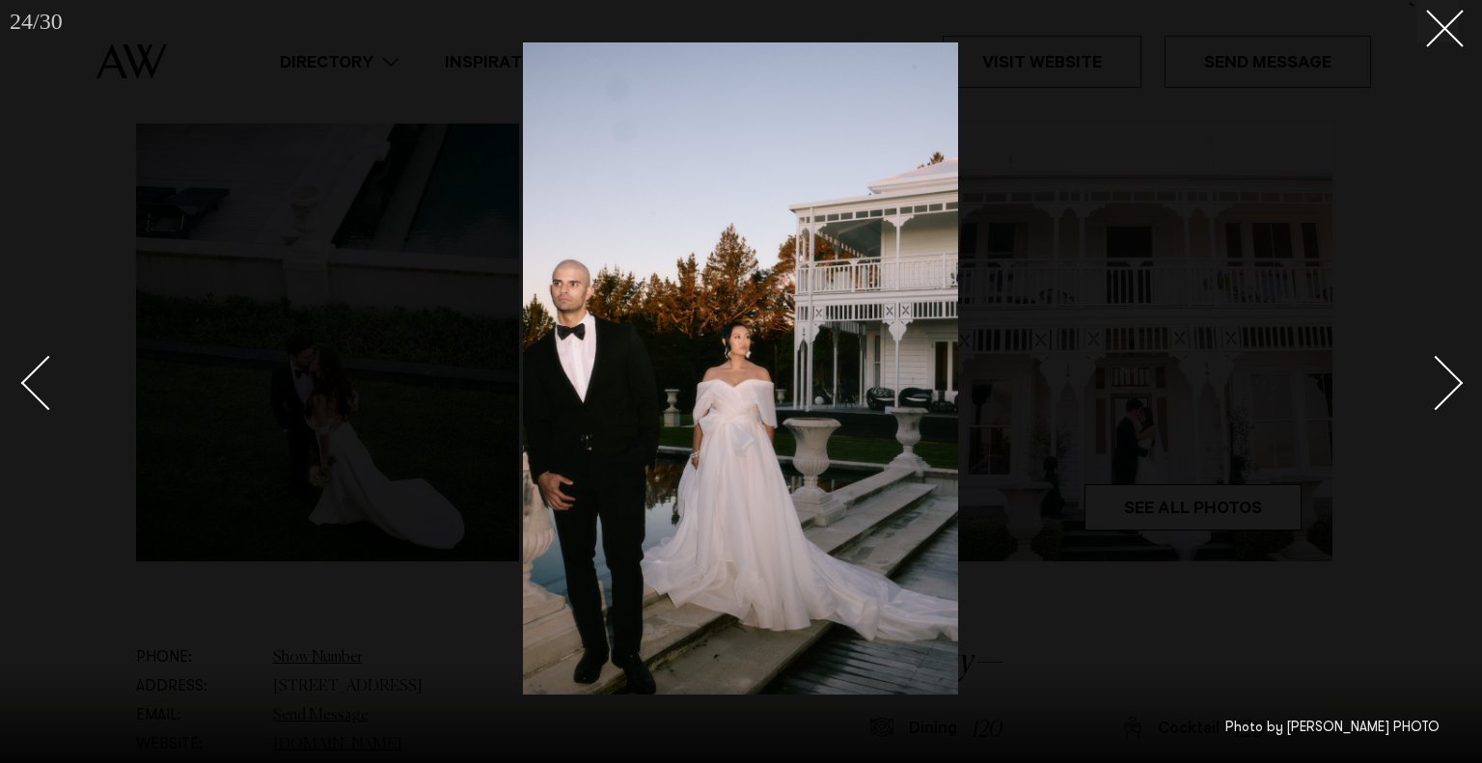
click at [1442, 400] on div "Next slide" at bounding box center [1436, 382] width 55 height 55
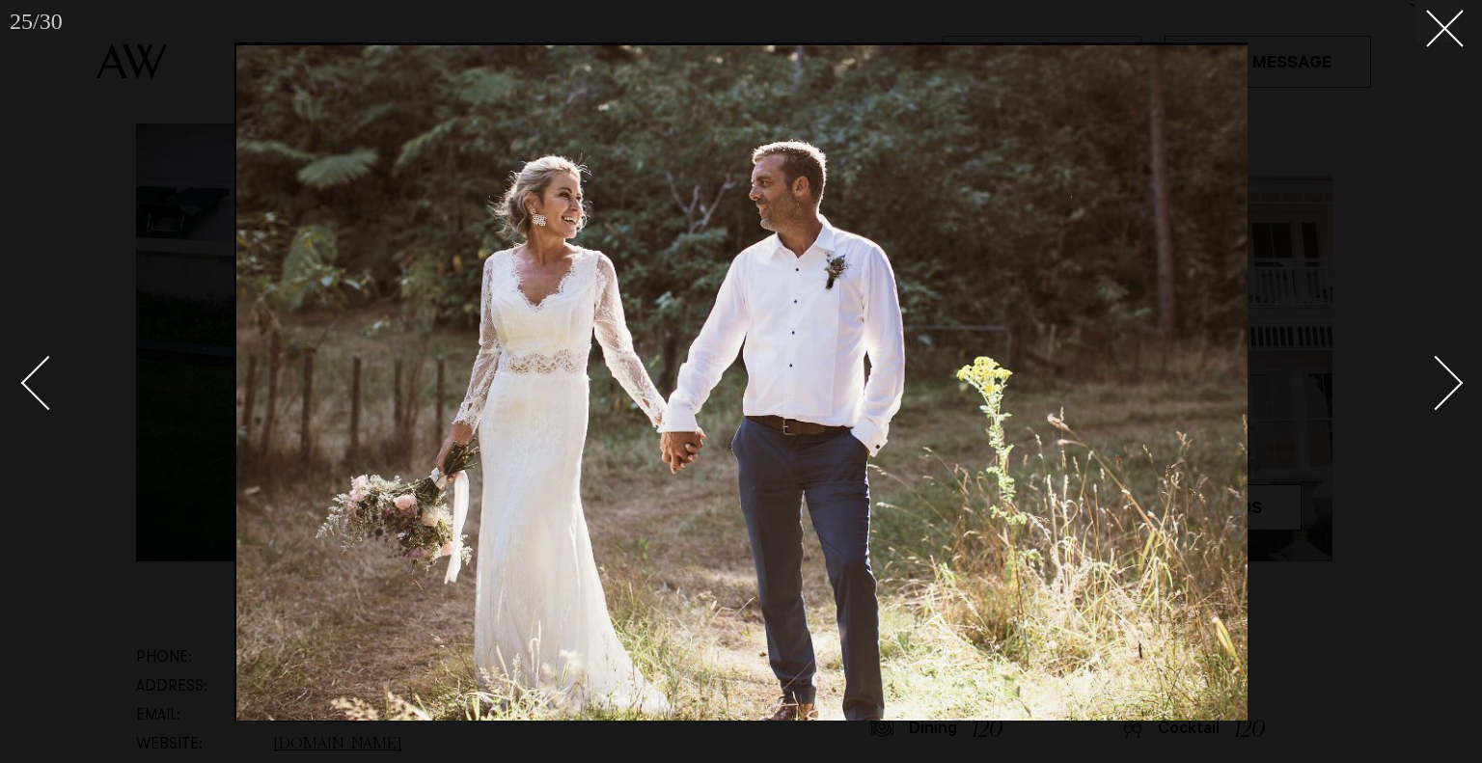
click at [1442, 400] on div "Next slide" at bounding box center [1436, 382] width 55 height 55
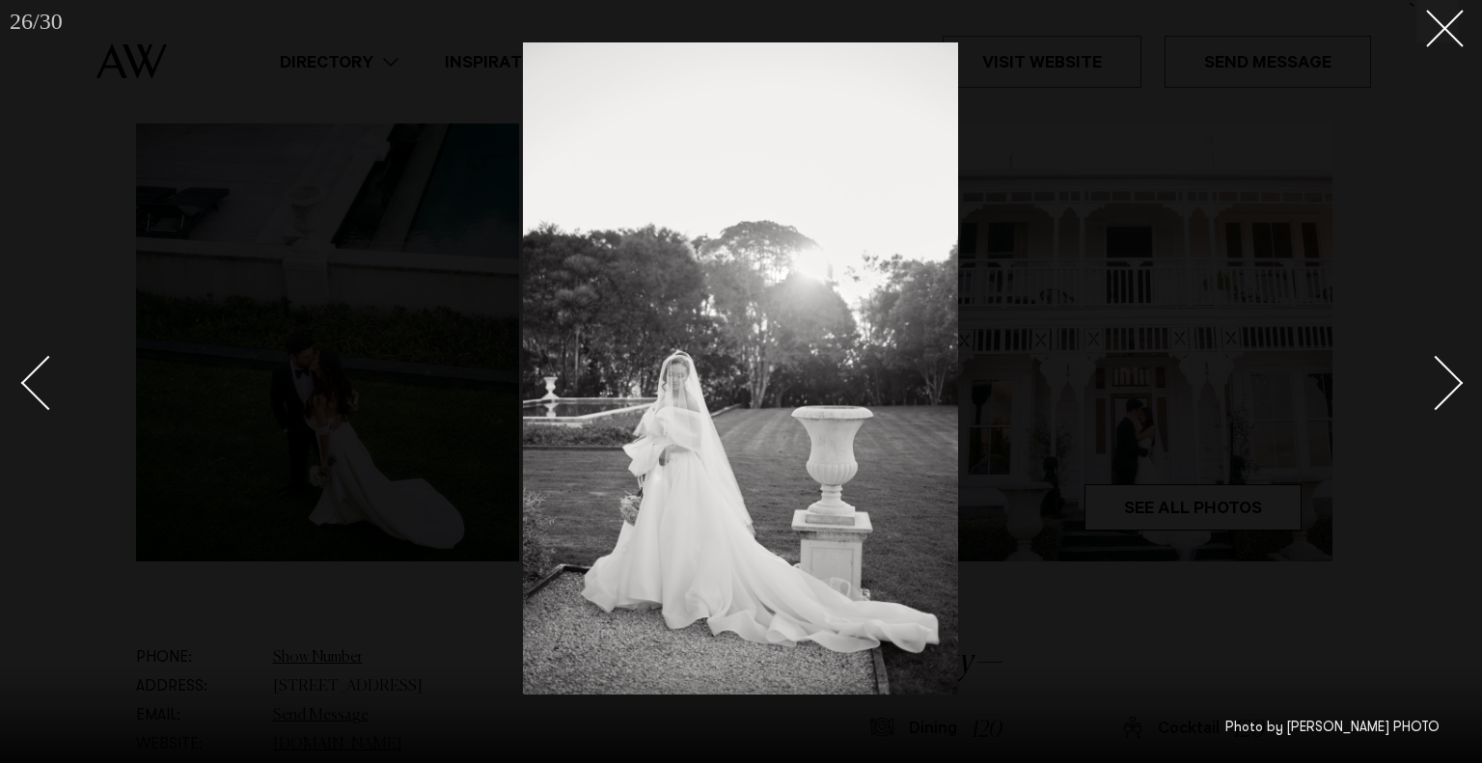
click at [1442, 400] on div "Next slide" at bounding box center [1436, 382] width 55 height 55
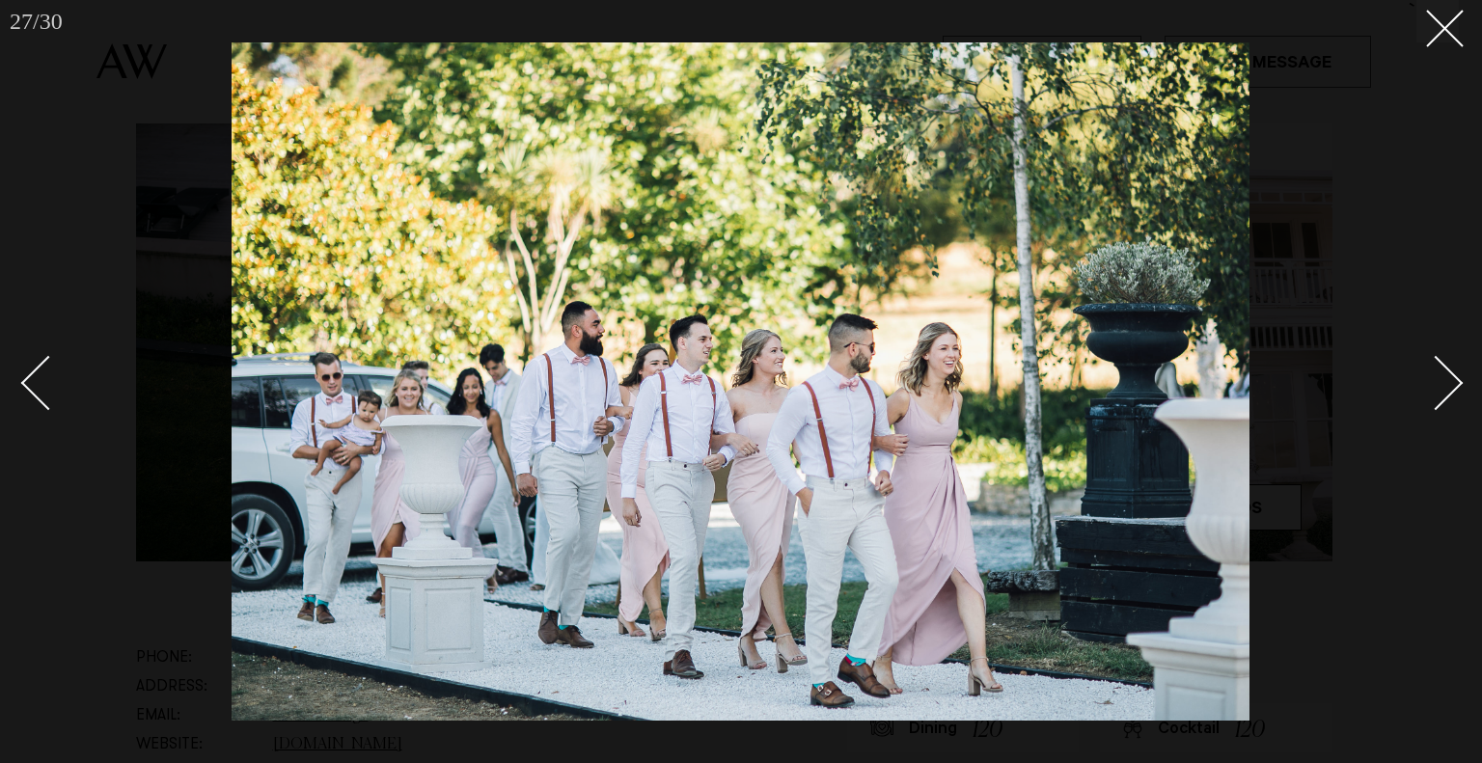
click at [1442, 400] on div "Next slide" at bounding box center [1436, 382] width 55 height 55
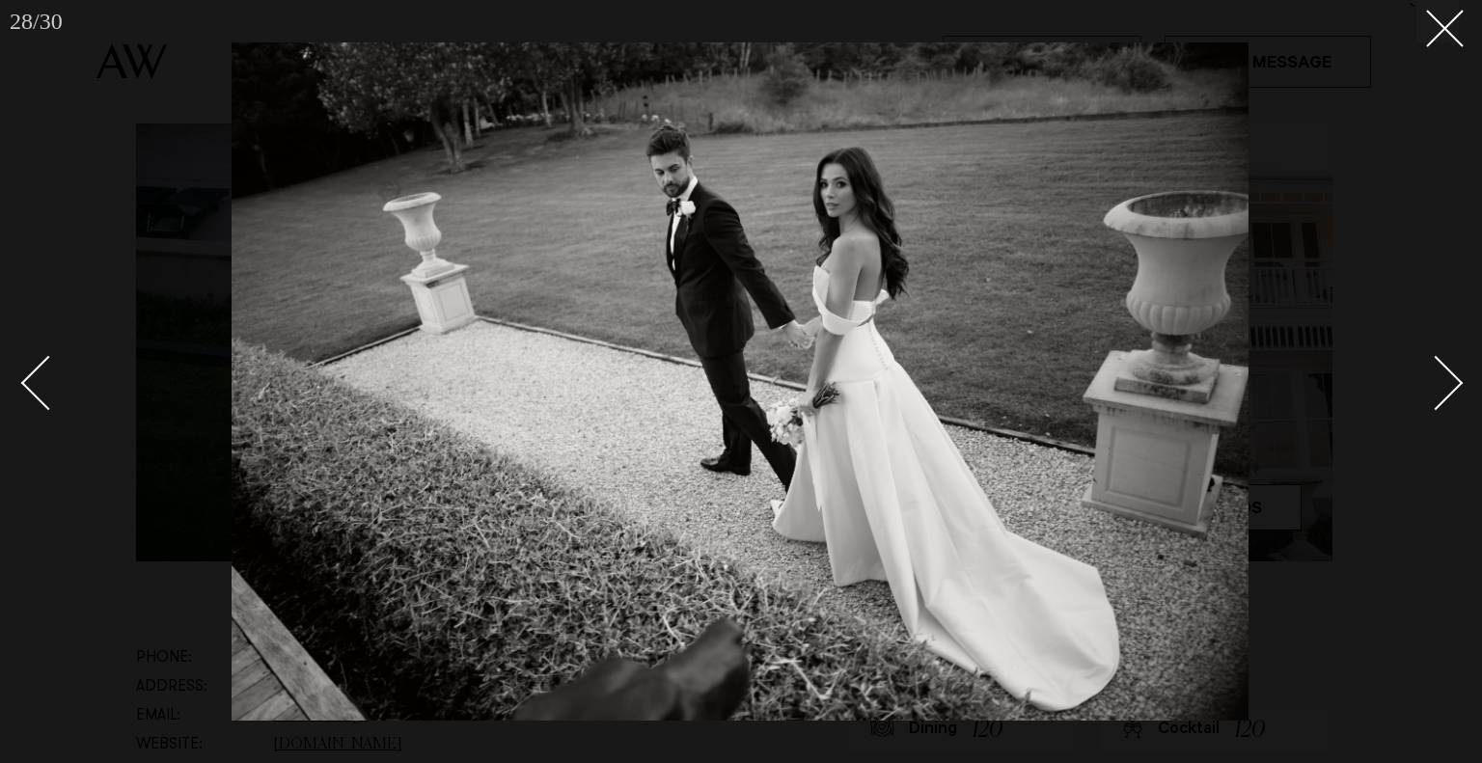
click at [1442, 400] on div "Next slide" at bounding box center [1436, 382] width 55 height 55
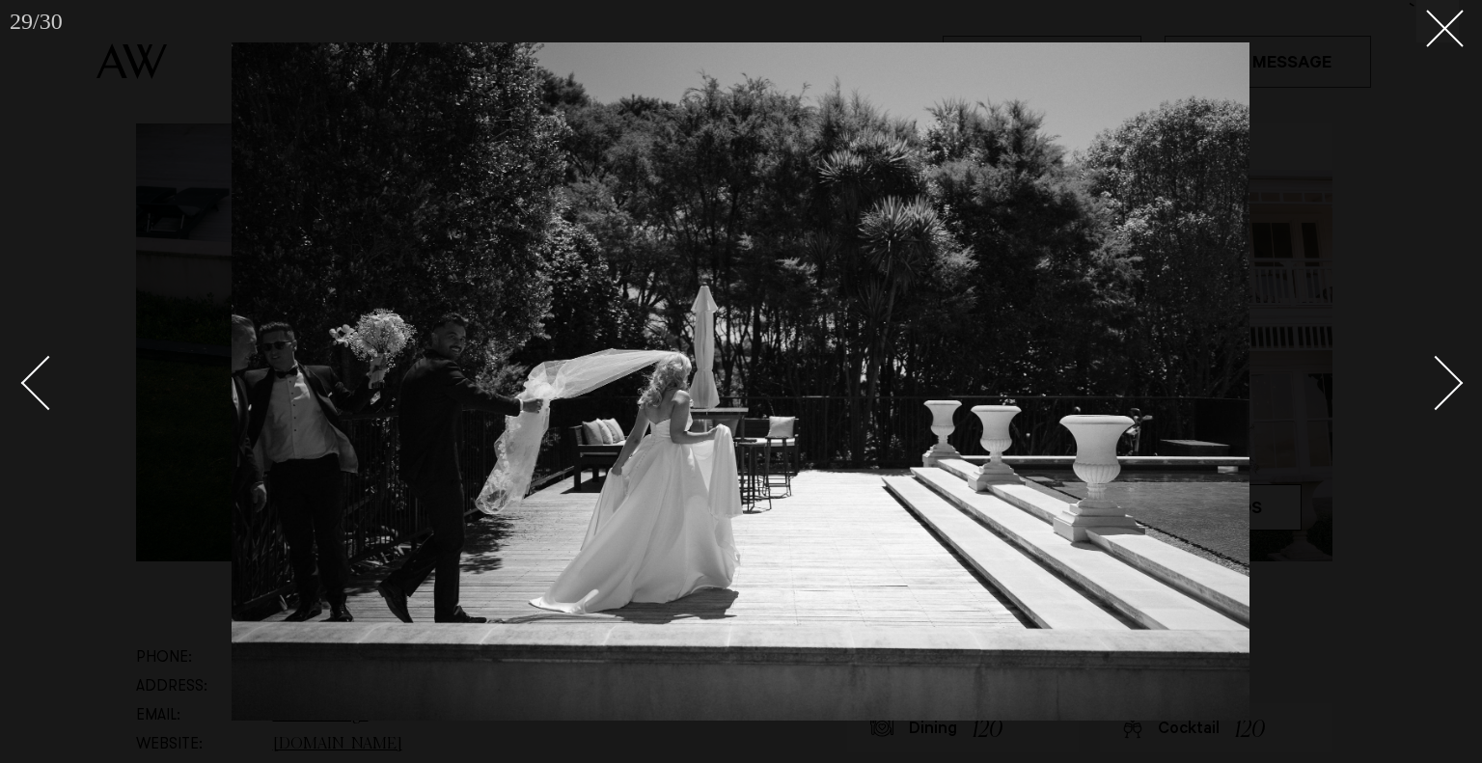
click at [1442, 400] on div "Next slide" at bounding box center [1436, 382] width 55 height 55
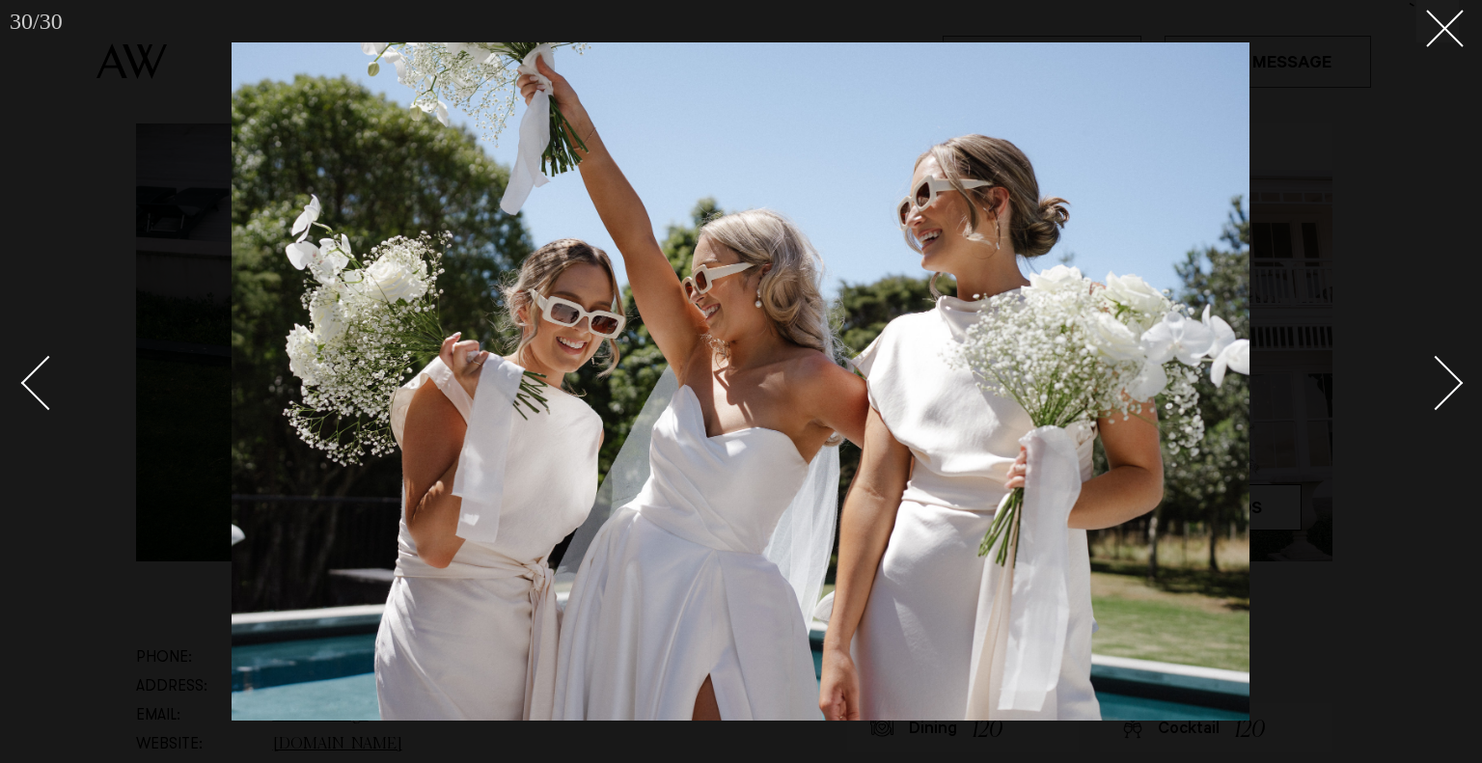
click at [1442, 400] on div "Next slide" at bounding box center [1436, 382] width 55 height 55
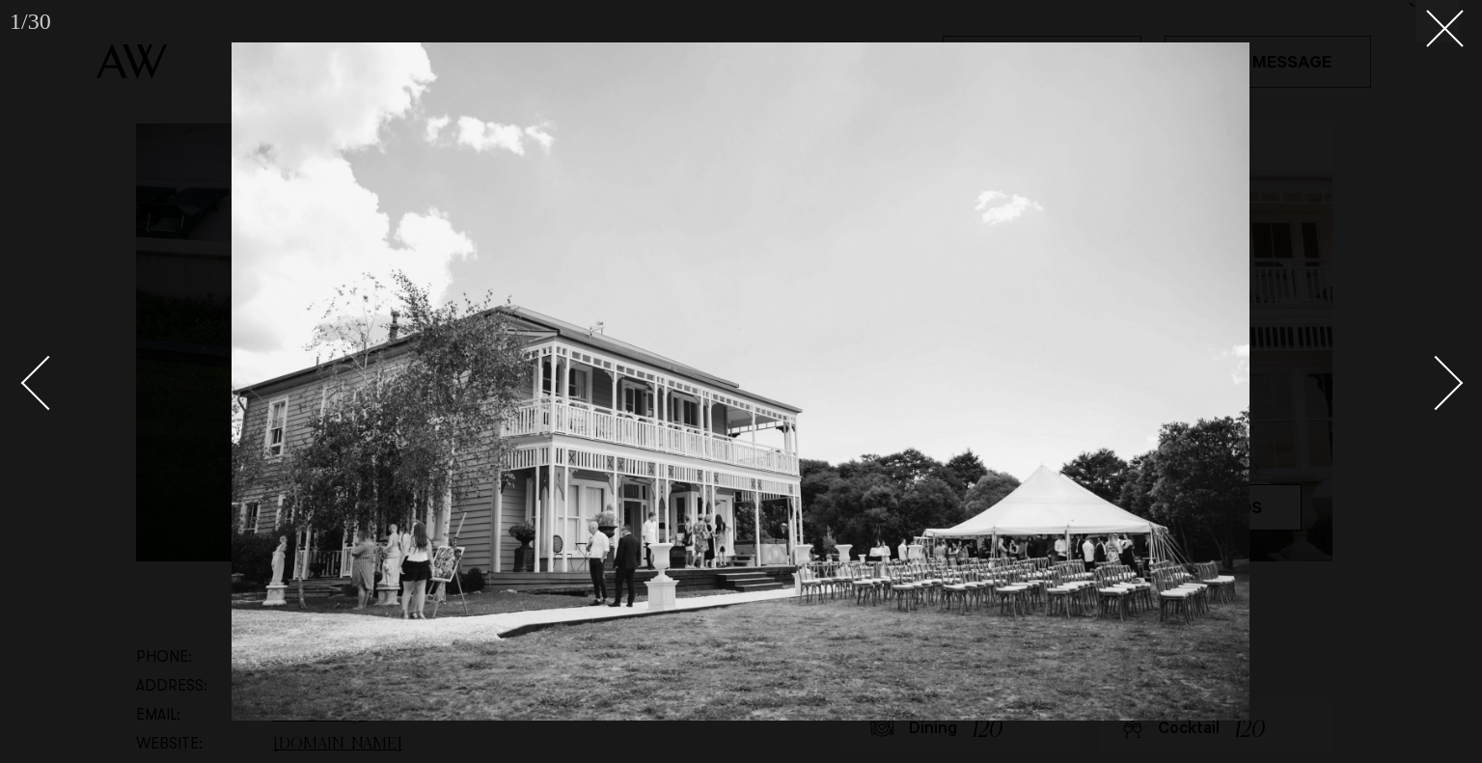
click at [1442, 400] on div "Next slide" at bounding box center [1436, 382] width 55 height 55
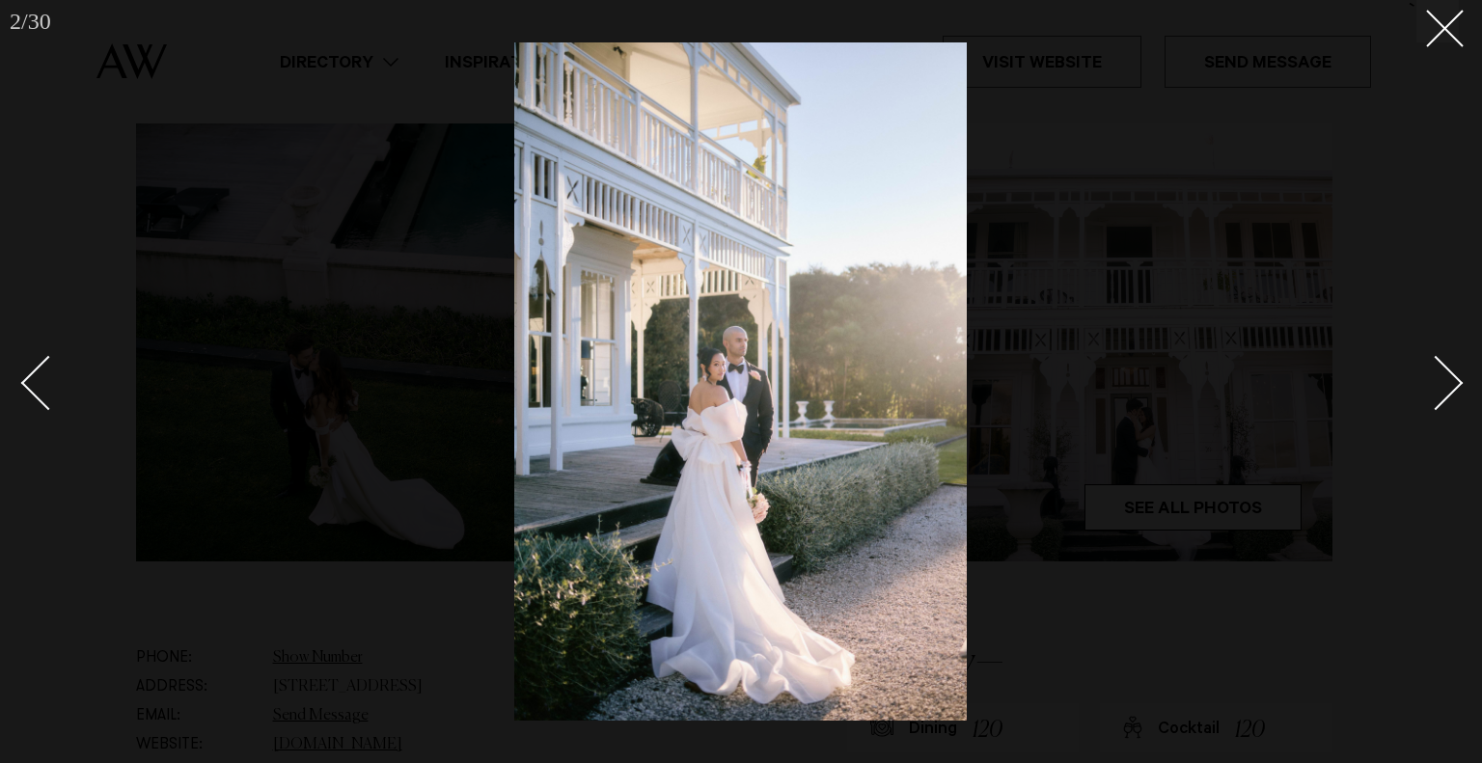
click at [1442, 400] on div "Next slide" at bounding box center [1436, 382] width 55 height 55
